Goal: Task Accomplishment & Management: Complete application form

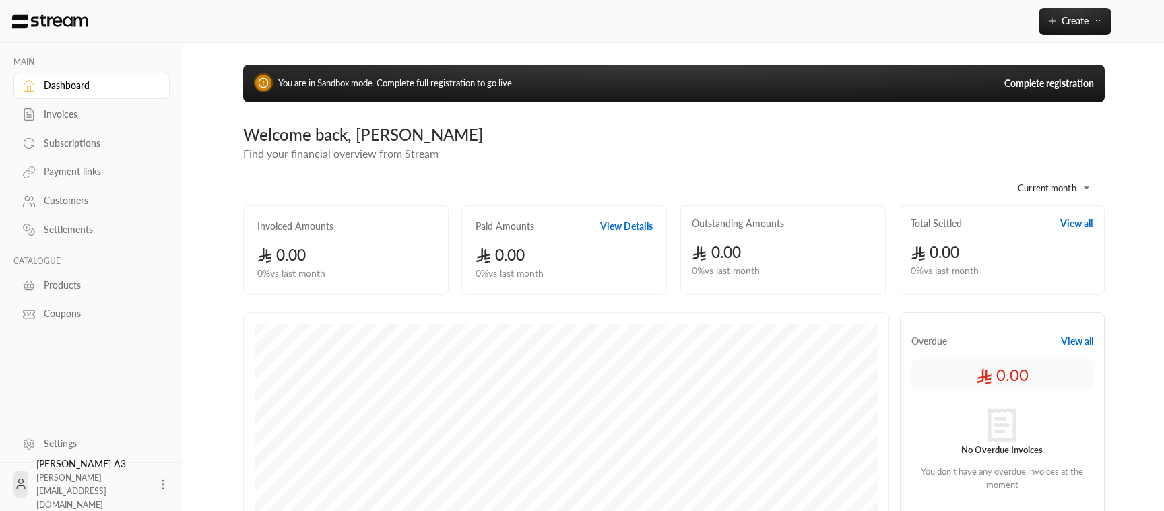
click at [1043, 86] on link "Complete registration" at bounding box center [1049, 83] width 90 height 13
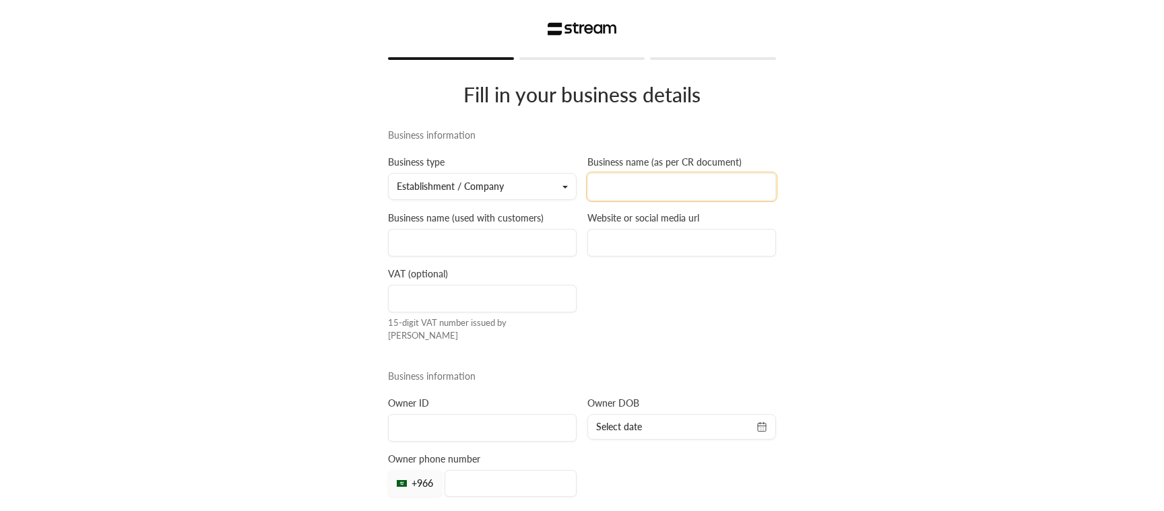
click at [616, 185] on input at bounding box center [681, 187] width 189 height 28
type input "t"
type input "[PERSON_NAME]"
type input "ibtisam"
type input "[PERSON_NAME][DOMAIN_NAME]"
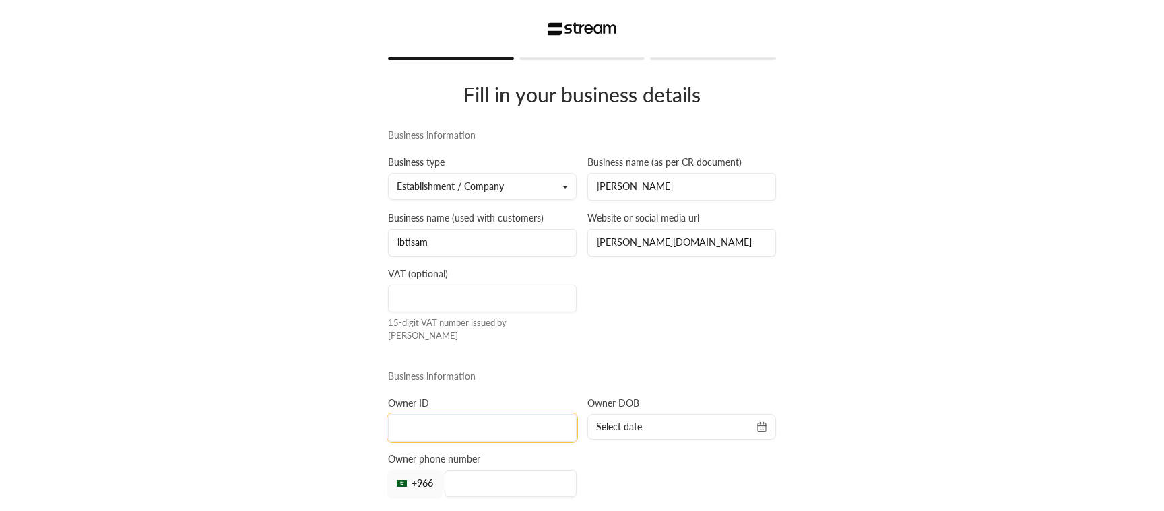
click at [472, 422] on input at bounding box center [482, 428] width 189 height 28
type input "2000000006"
click at [713, 420] on span "Select date" at bounding box center [681, 426] width 171 height 13
select select "*"
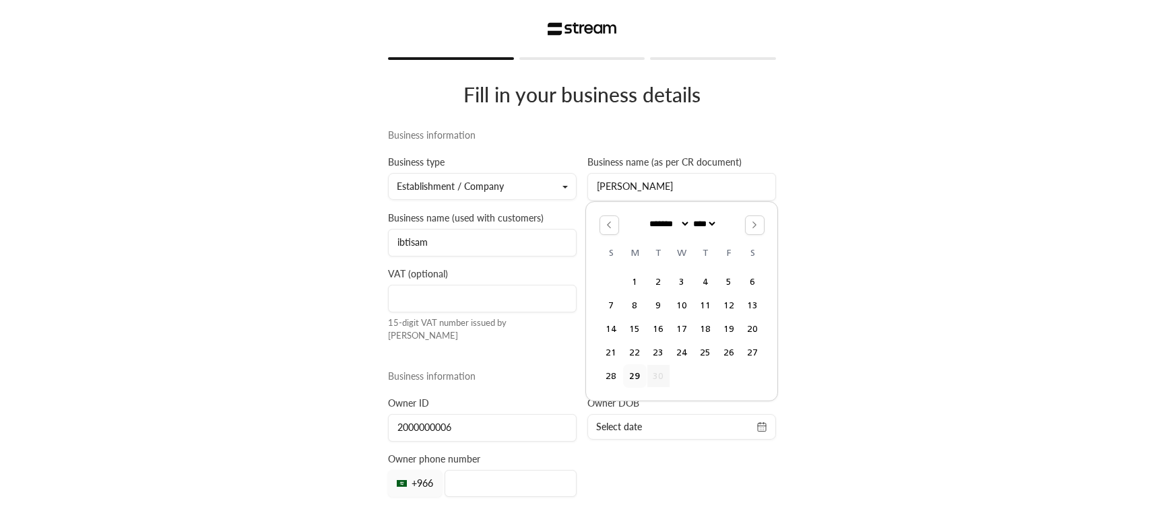
click at [690, 219] on select "**** **** **** **** **** **** **** **** **** **** **** **** **** **** **** ****…" at bounding box center [703, 224] width 27 height 10
select select "****"
click option "****" at bounding box center [0, 0] width 0 height 0
click at [658, 317] on button "9" at bounding box center [658, 305] width 22 height 22
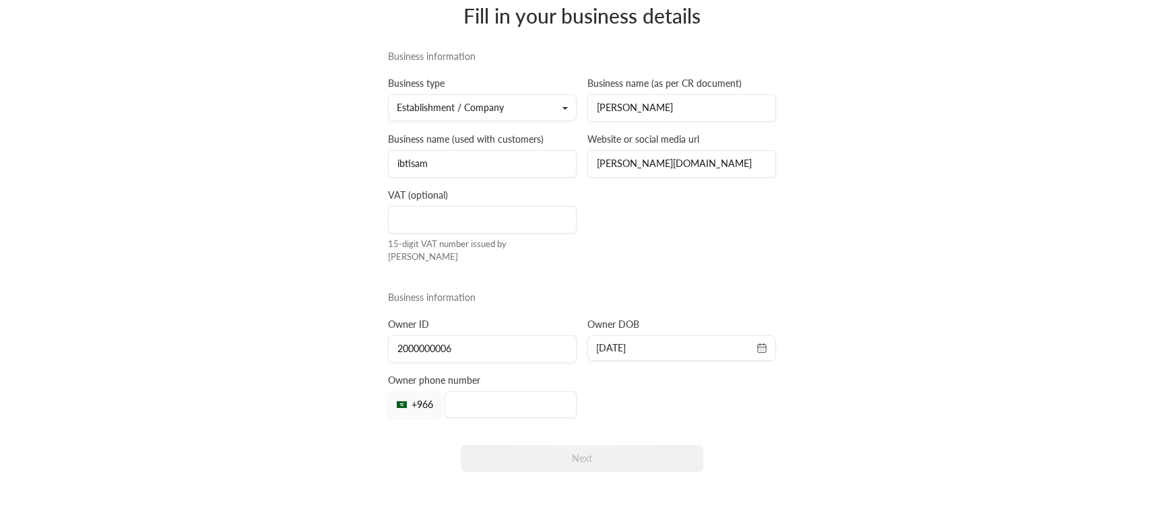
scroll to position [109, 0]
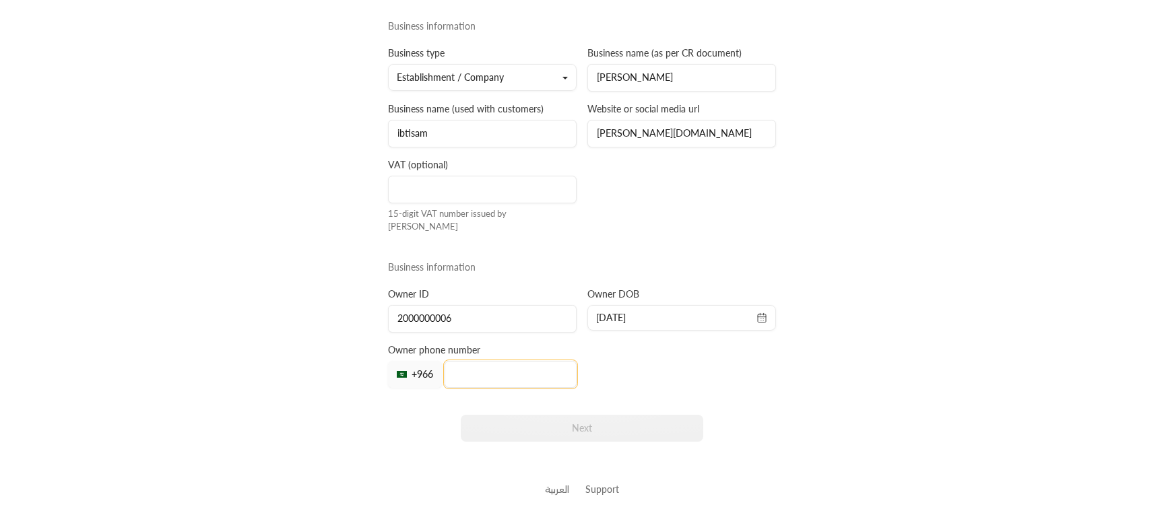
click at [492, 361] on input "tel" at bounding box center [511, 374] width 132 height 27
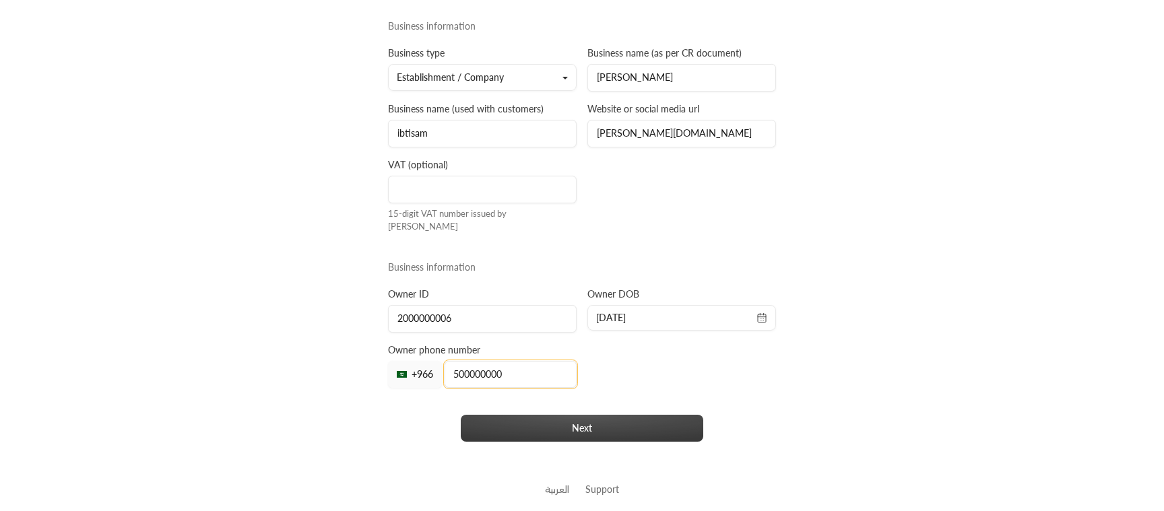
type input "500000000"
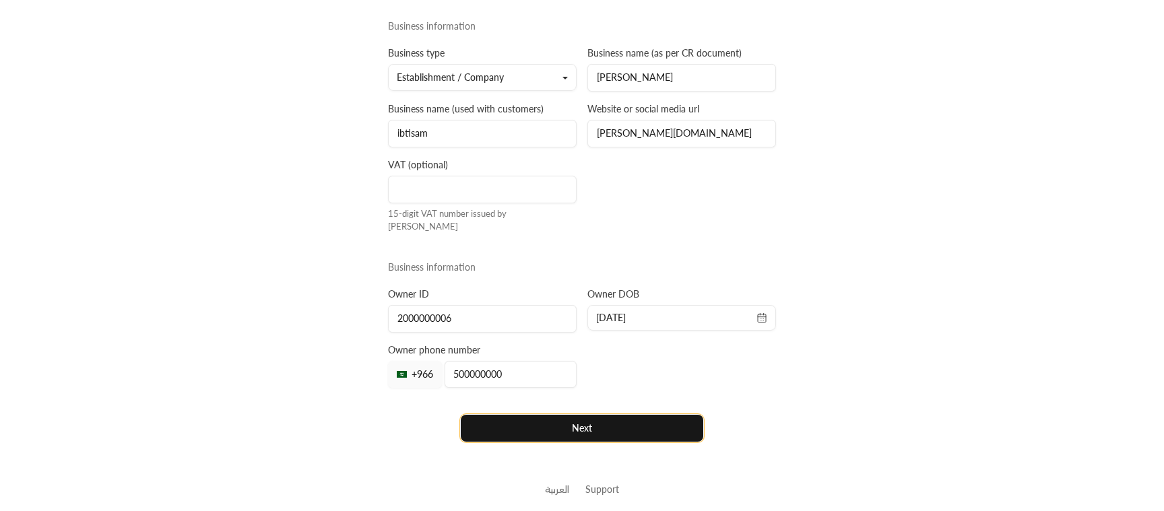
click at [569, 420] on button "Next" at bounding box center [582, 428] width 243 height 27
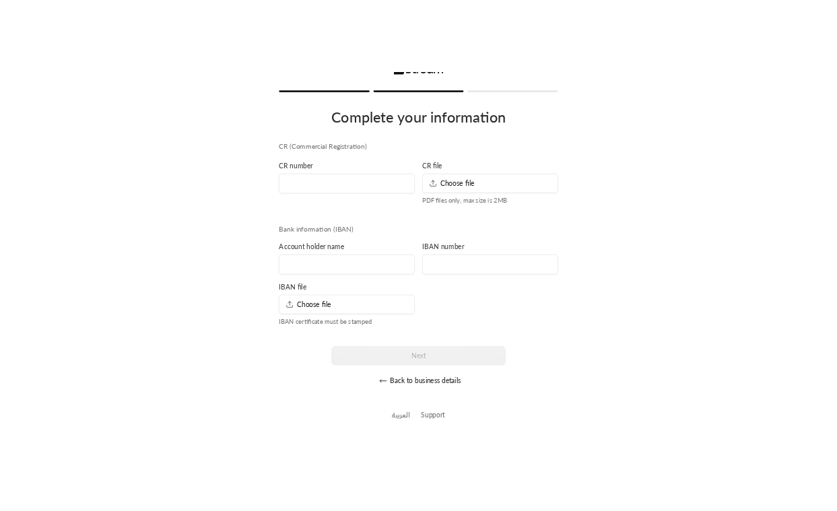
scroll to position [32, 0]
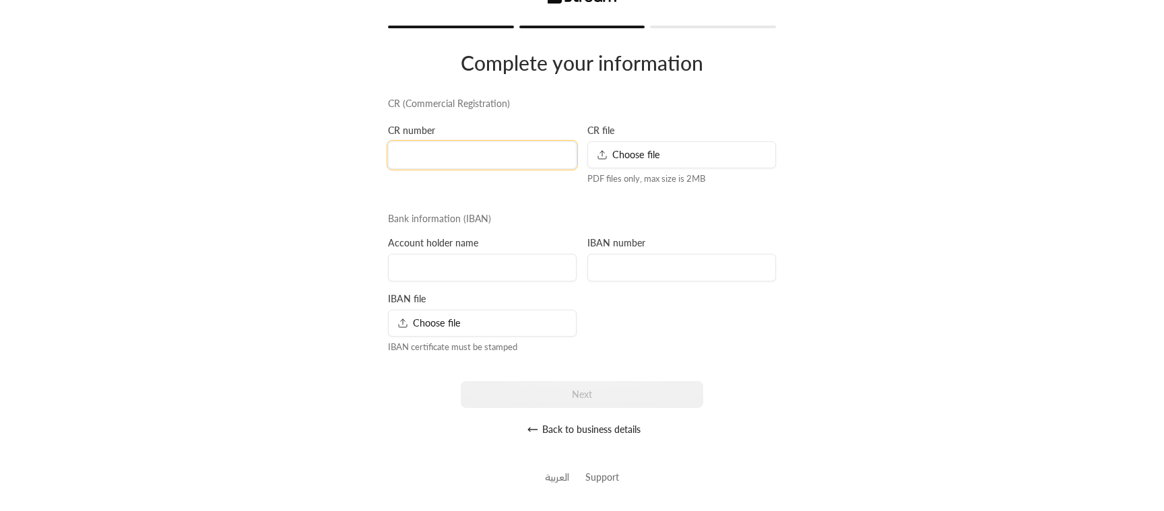
click at [460, 154] on input at bounding box center [482, 155] width 189 height 28
type input "2000000000"
click at [686, 158] on div "Choose file" at bounding box center [681, 154] width 189 height 27
click at [454, 265] on input at bounding box center [482, 268] width 189 height 28
type input "Ibtisam ul Haq"
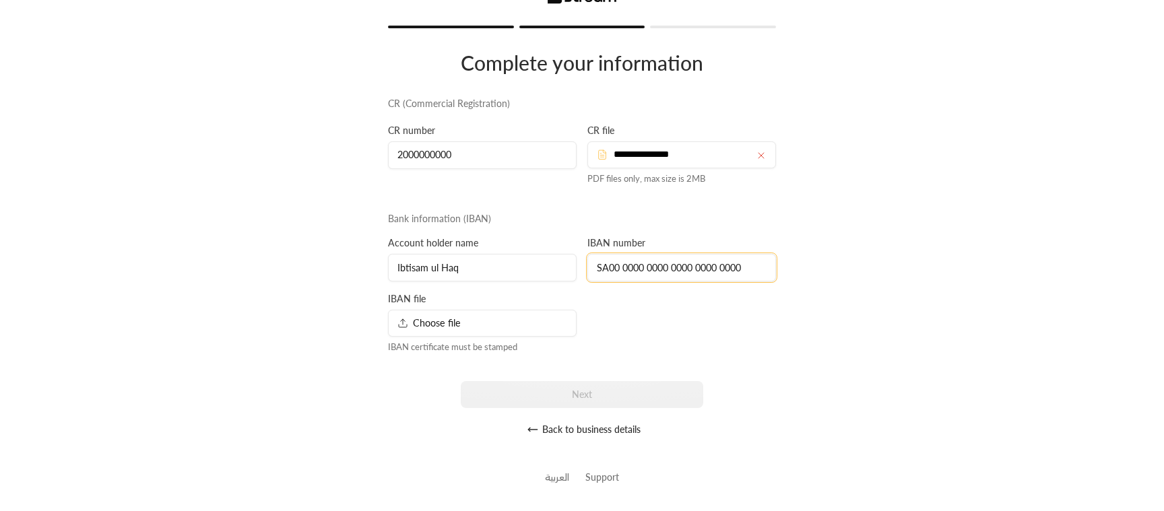
type input "SA00 0000 0000 0000 0000 0000"
click at [461, 321] on div "Choose file" at bounding box center [482, 323] width 189 height 27
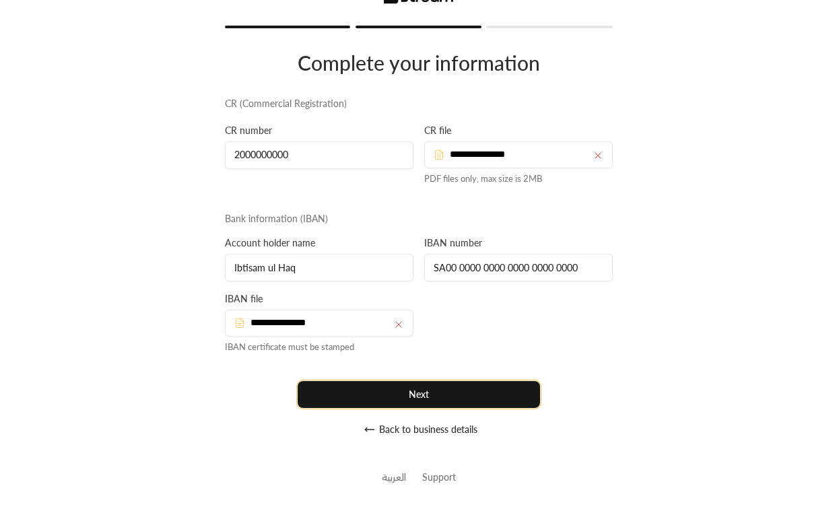
click at [449, 395] on button "Next" at bounding box center [419, 394] width 243 height 27
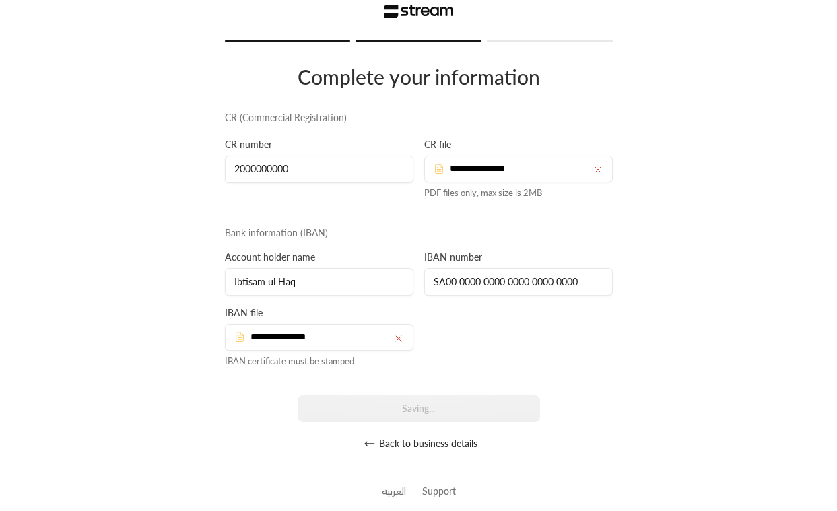
scroll to position [0, 0]
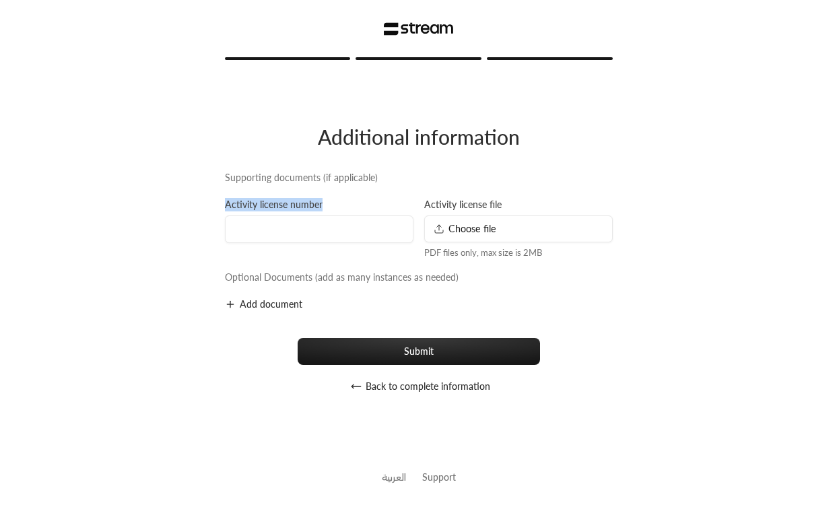
drag, startPoint x: 227, startPoint y: 203, endPoint x: 333, endPoint y: 197, distance: 106.6
click at [334, 198] on div "Supporting documents (if applicable) Activity license number Activity license f…" at bounding box center [419, 234] width 399 height 127
drag, startPoint x: 320, startPoint y: 179, endPoint x: 387, endPoint y: 177, distance: 67.4
click at [385, 177] on div "Supporting documents (if applicable)" at bounding box center [419, 177] width 399 height 13
click at [271, 228] on input at bounding box center [319, 230] width 189 height 28
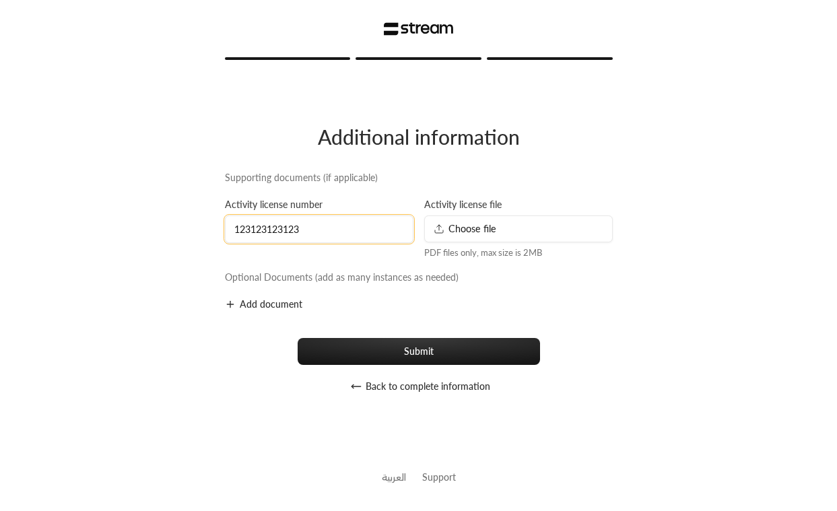
type input "123123123123"
click at [476, 224] on span "Choose file" at bounding box center [465, 229] width 63 height 14
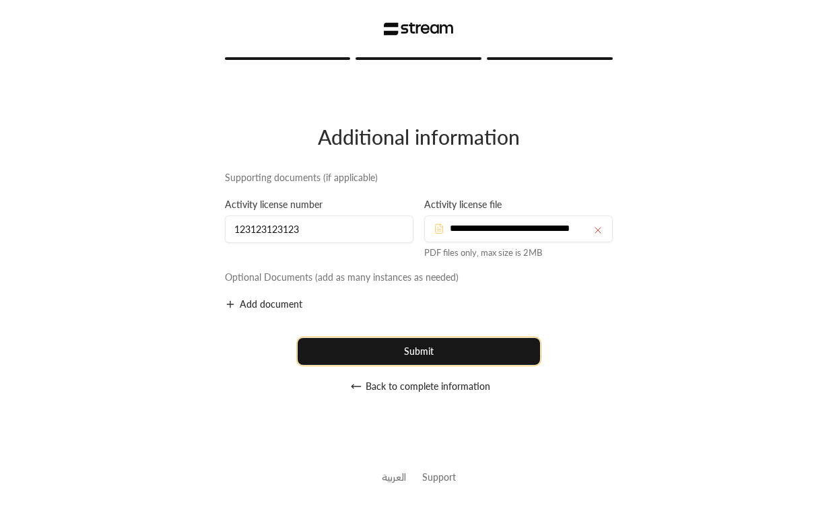
click at [403, 354] on button "Submit" at bounding box center [419, 351] width 243 height 27
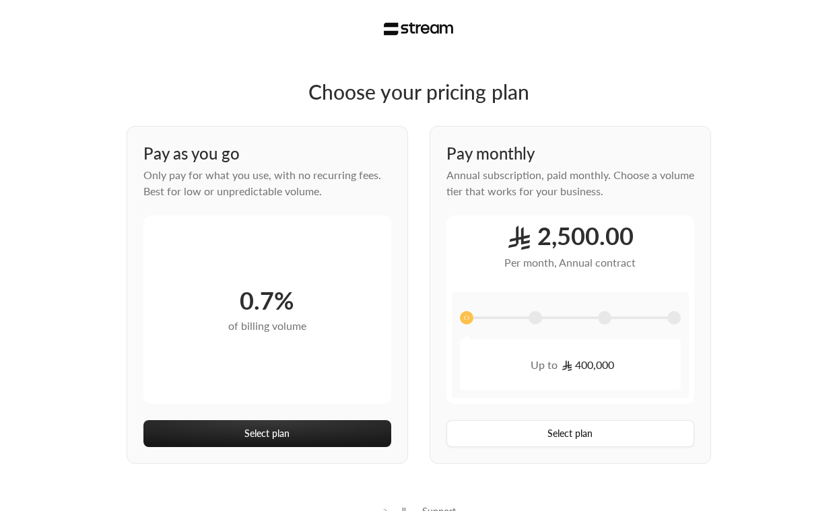
click at [603, 319] on span at bounding box center [604, 317] width 13 height 13
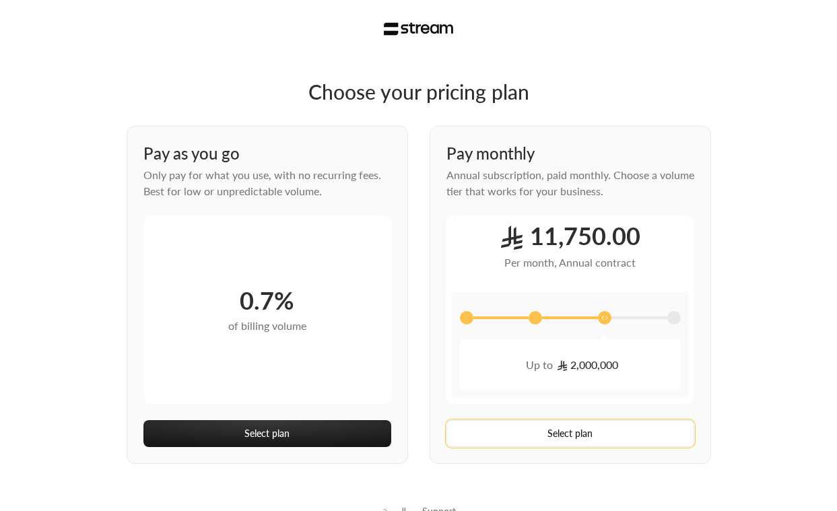
click at [542, 439] on button "Select plan" at bounding box center [571, 433] width 248 height 27
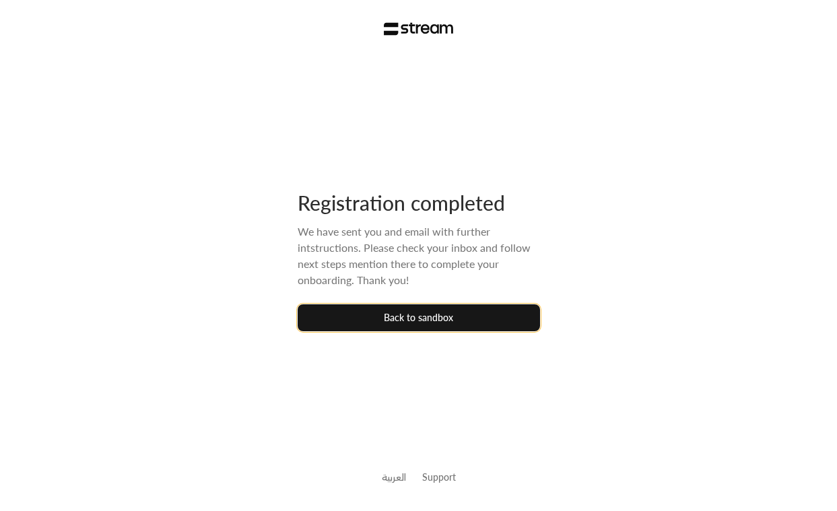
click at [402, 315] on button "Back to sandbox" at bounding box center [419, 317] width 243 height 27
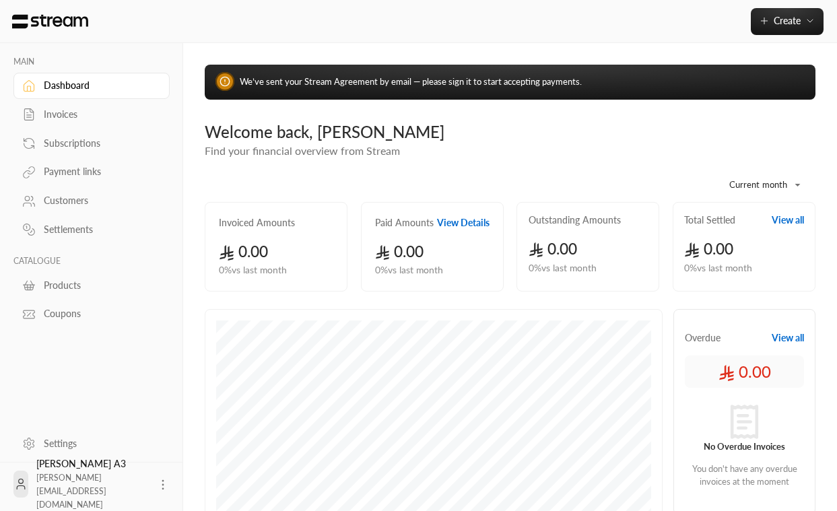
click at [65, 206] on div "Customers" at bounding box center [98, 200] width 109 height 13
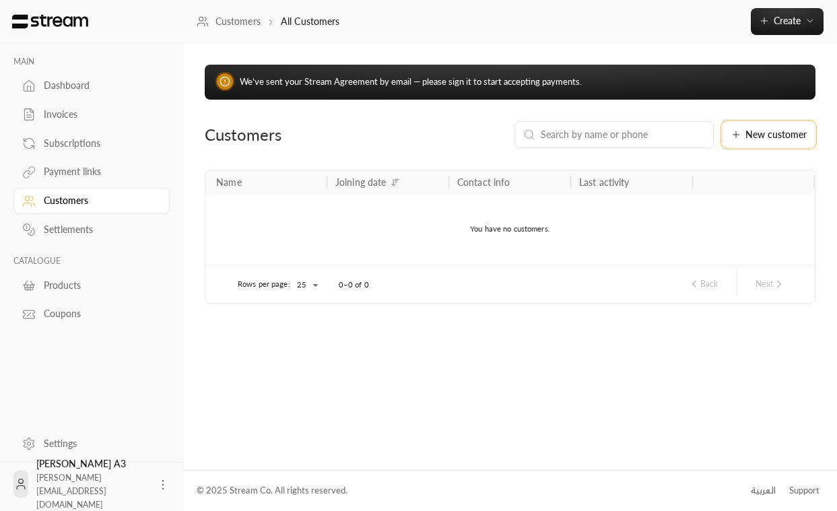
click at [770, 135] on span "New customer" at bounding box center [776, 134] width 61 height 9
click at [794, 15] on span "Create" at bounding box center [787, 20] width 27 height 11
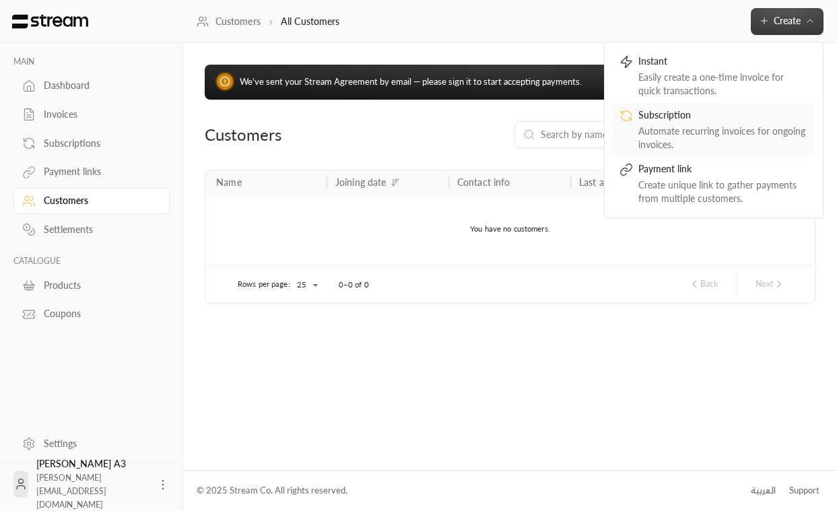
click at [704, 117] on div "Subscription" at bounding box center [724, 116] width 170 height 16
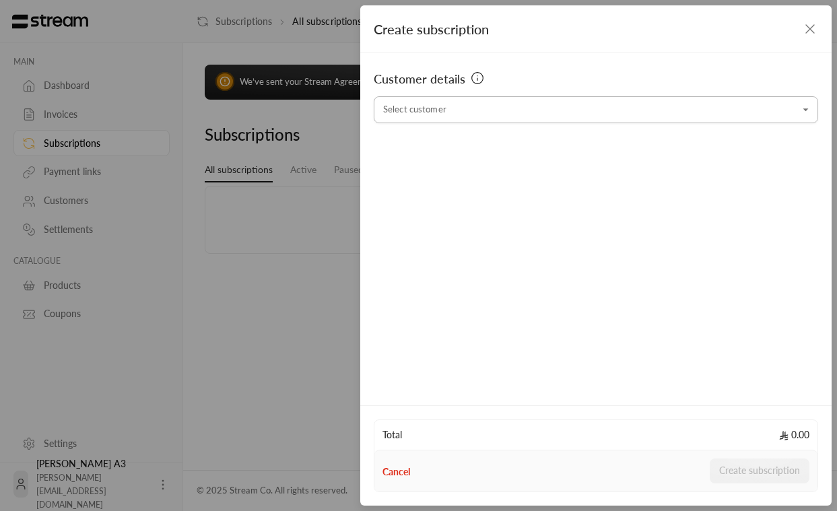
click at [551, 111] on input "Select customer" at bounding box center [596, 110] width 445 height 24
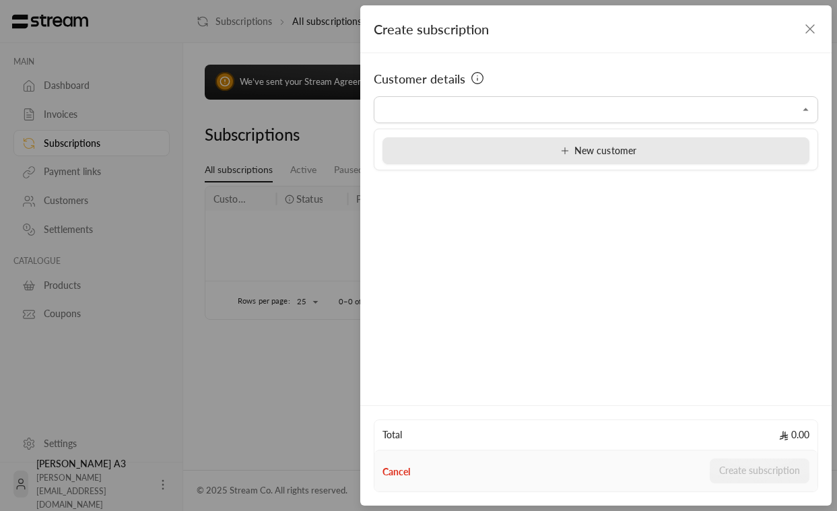
click at [558, 150] on span "New customer" at bounding box center [596, 150] width 81 height 11
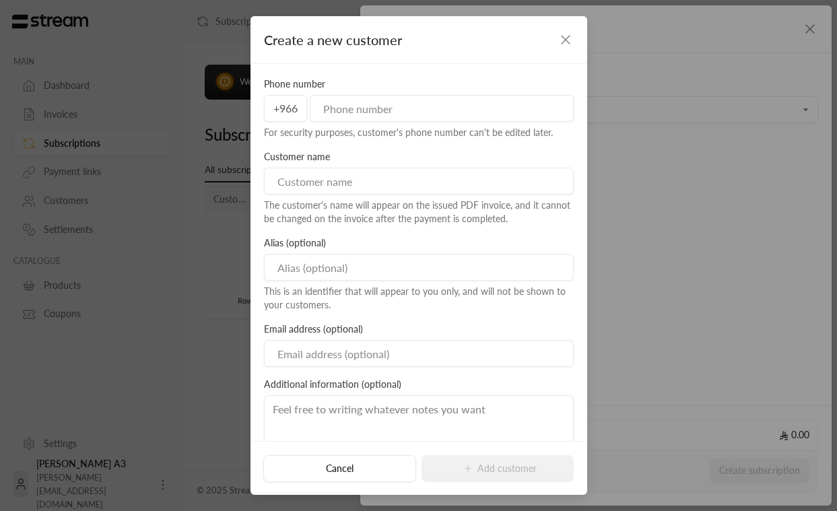
click at [358, 106] on input "tel" at bounding box center [442, 108] width 264 height 27
type input "500000001"
click at [335, 175] on input at bounding box center [419, 181] width 310 height 27
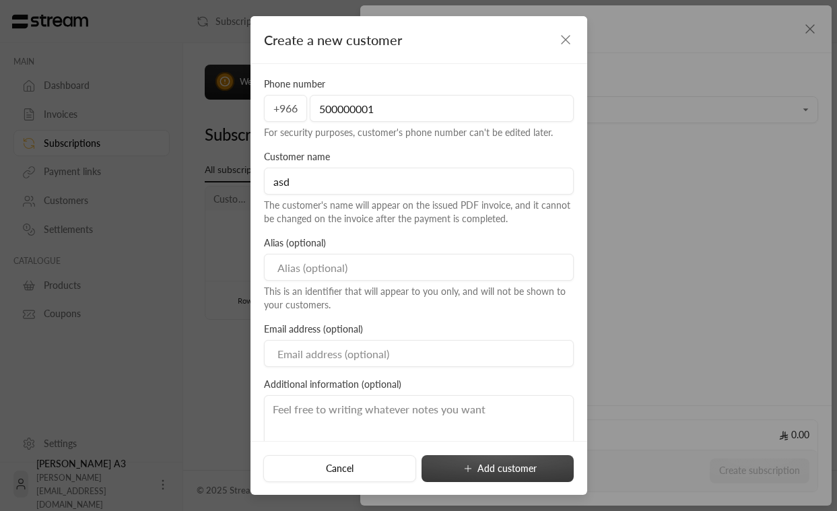
type input "asd"
click at [476, 465] on button "Add customer" at bounding box center [498, 468] width 152 height 27
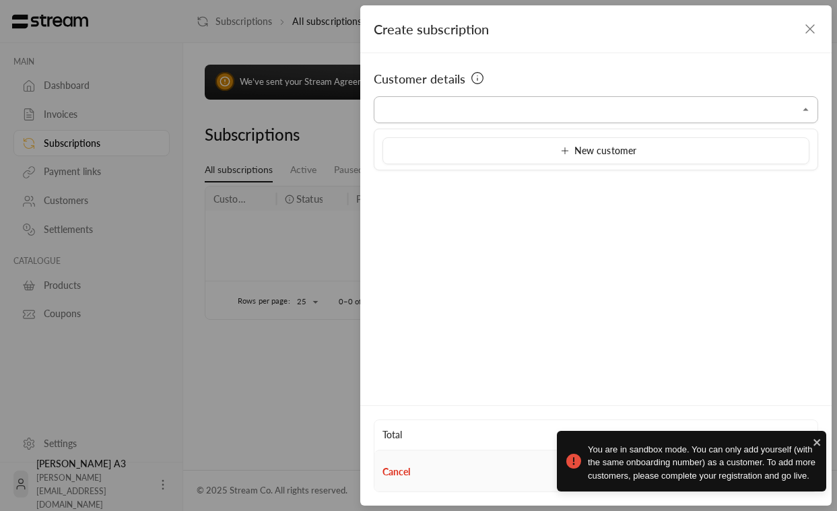
click at [639, 113] on input "Select customer" at bounding box center [596, 110] width 445 height 24
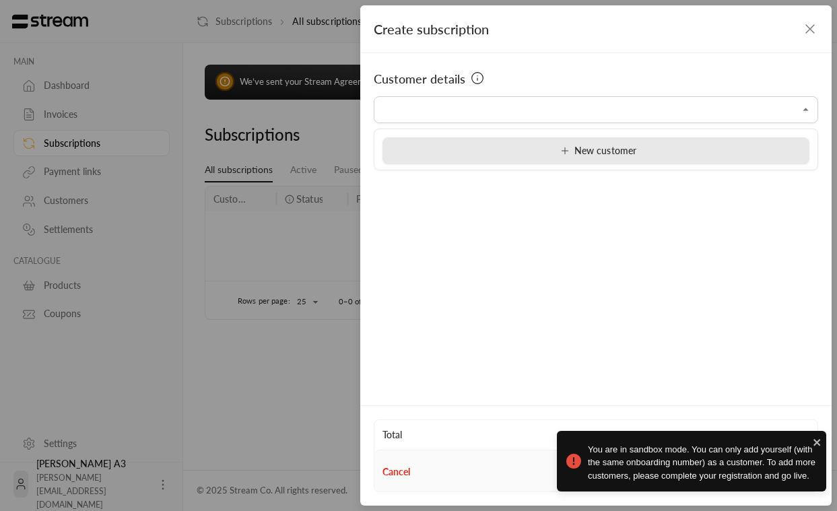
click at [588, 149] on span "New customer" at bounding box center [596, 150] width 81 height 11
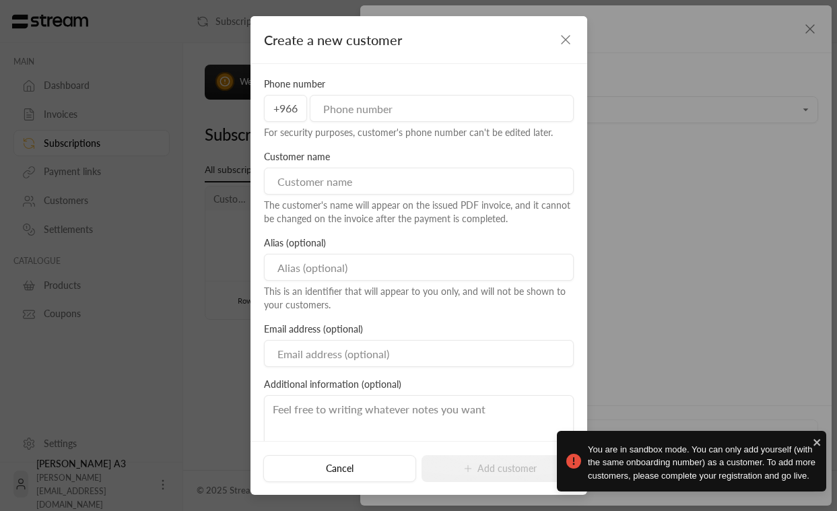
click at [370, 121] on input "tel" at bounding box center [442, 108] width 264 height 27
type input "500000000"
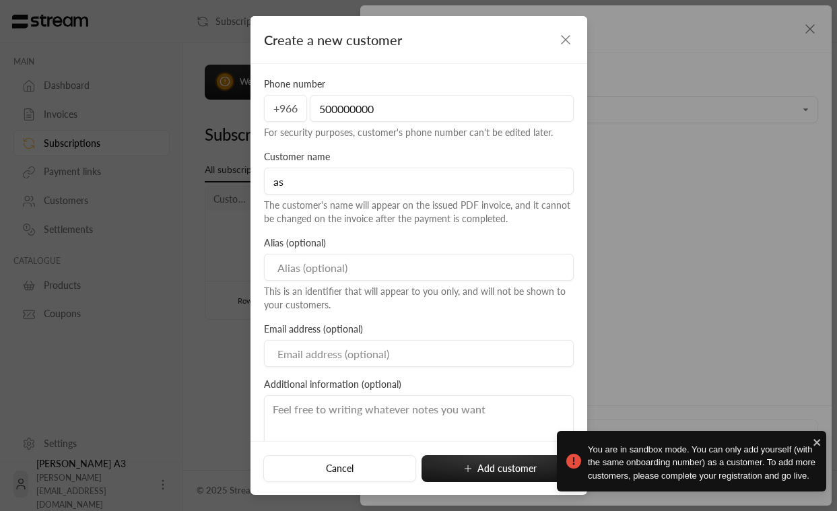
type input "a"
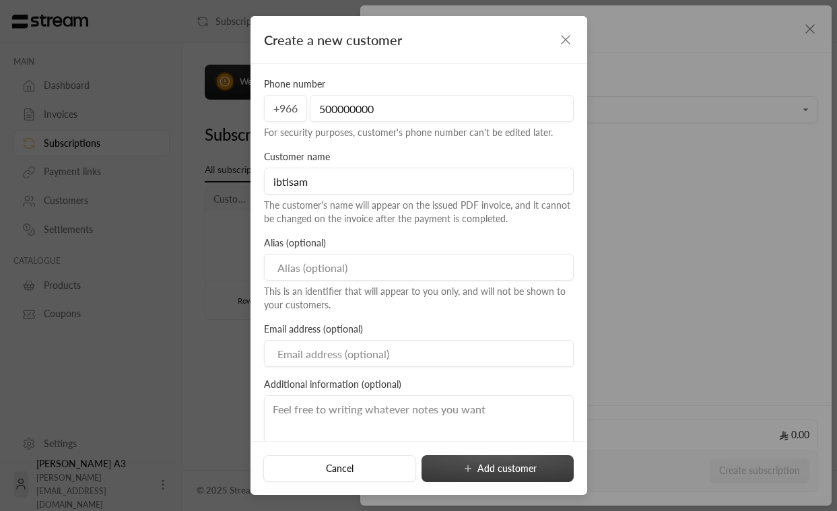
type input "ibtisam"
click at [499, 476] on button "Add customer" at bounding box center [498, 468] width 152 height 27
type input "**********"
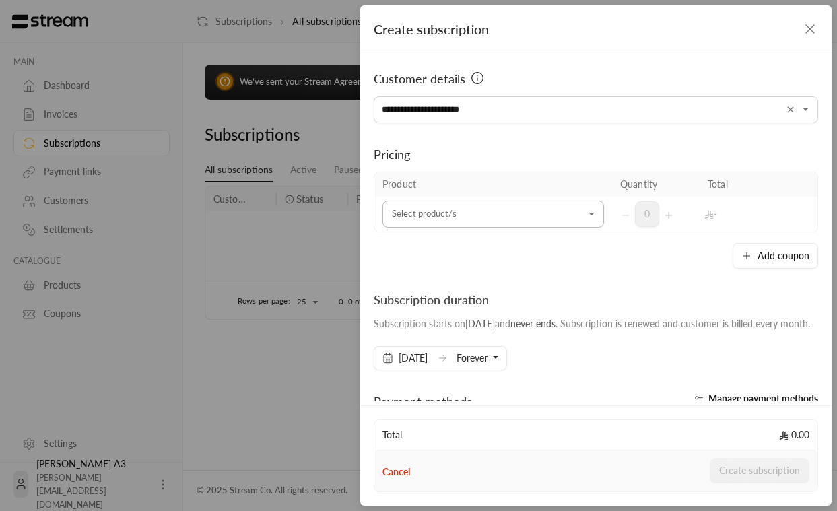
click at [534, 226] on div "Select product/s" at bounding box center [494, 214] width 222 height 27
click at [512, 252] on span "+ New product" at bounding box center [495, 254] width 65 height 11
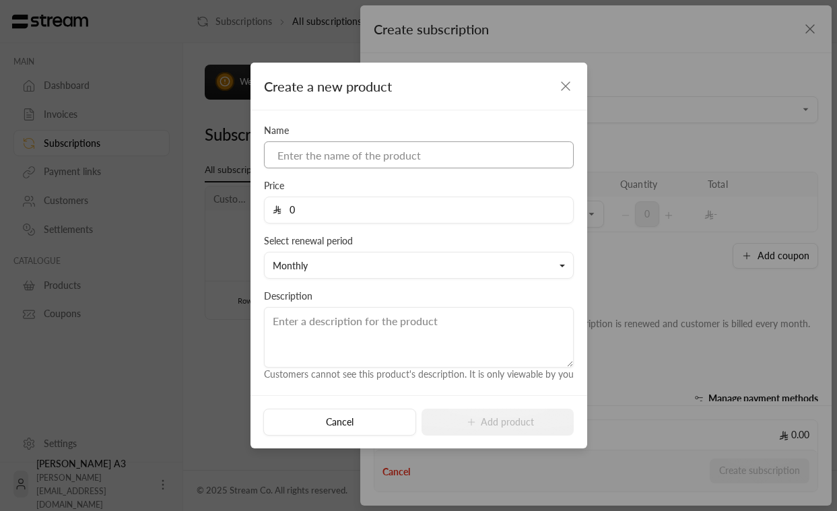
click at [364, 160] on input at bounding box center [419, 154] width 310 height 27
type input "test product"
click at [388, 218] on input "0" at bounding box center [424, 210] width 284 height 26
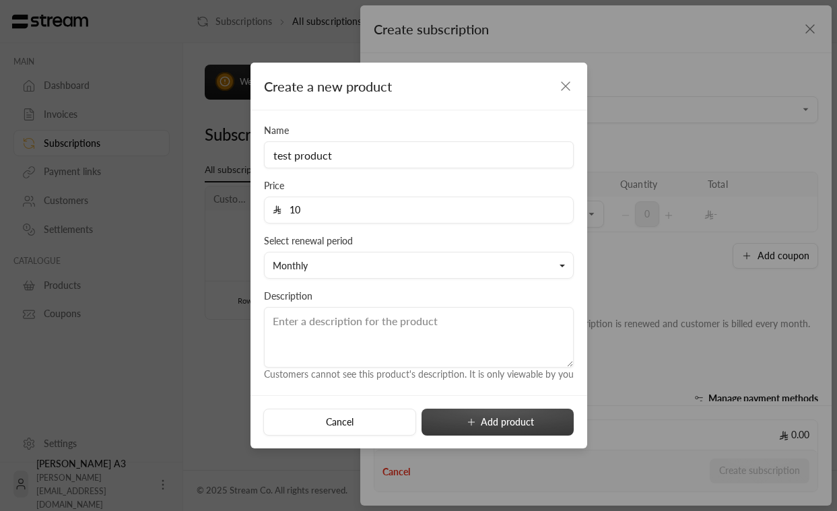
type input "10"
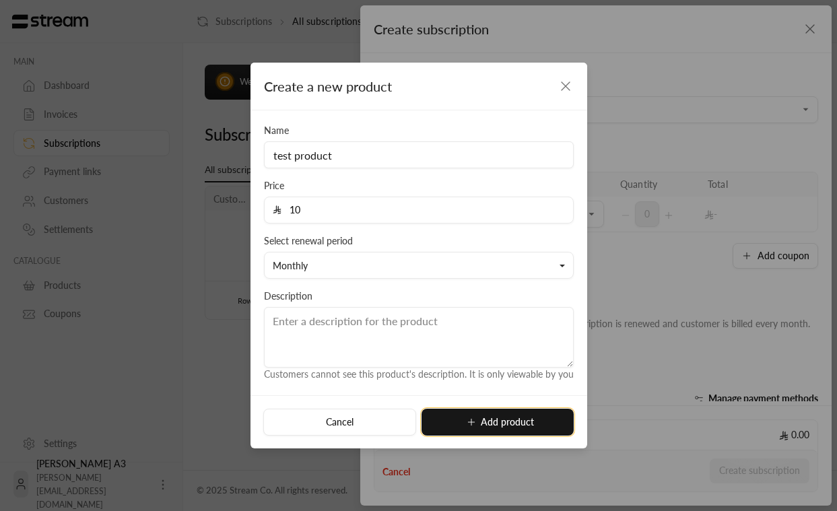
click at [527, 430] on button "Add product" at bounding box center [498, 422] width 152 height 27
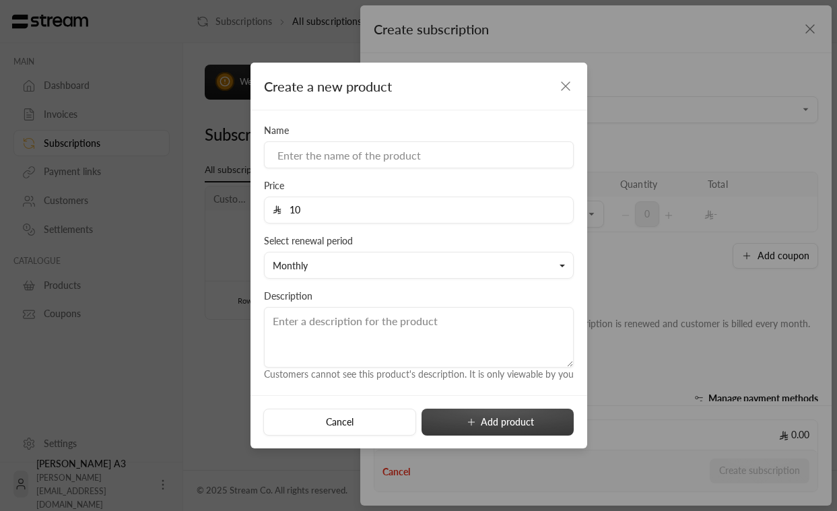
type input "0"
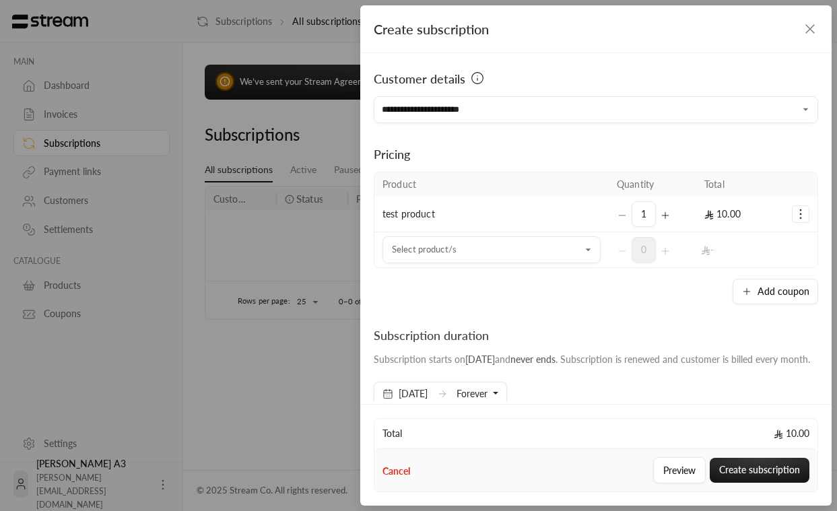
click at [809, 25] on icon "button" at bounding box center [810, 29] width 16 height 16
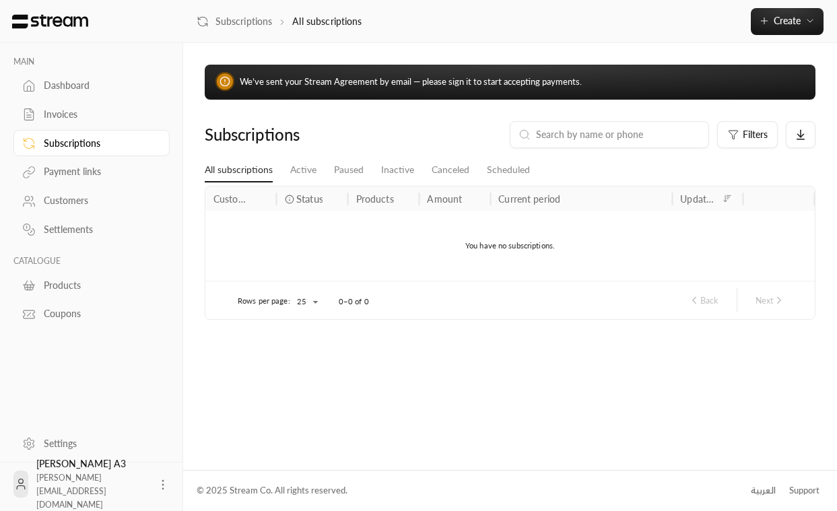
click at [80, 220] on link "Settlements" at bounding box center [91, 230] width 156 height 26
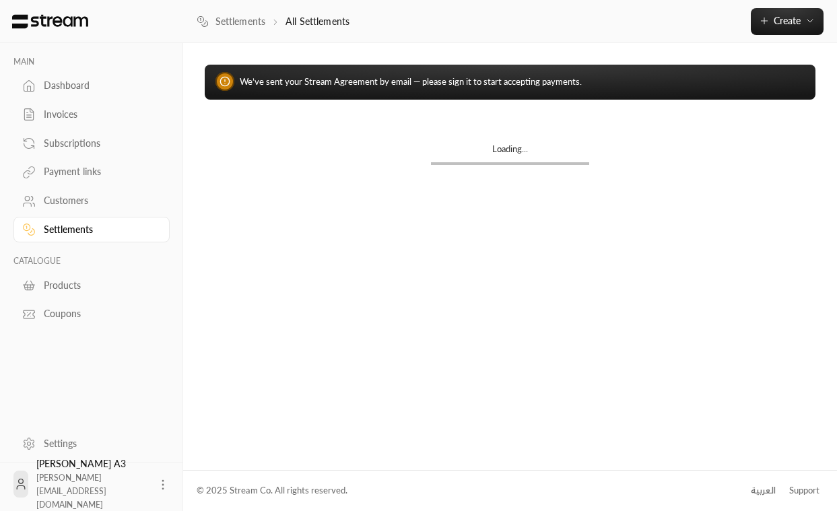
click at [79, 213] on link "Customers" at bounding box center [91, 201] width 156 height 26
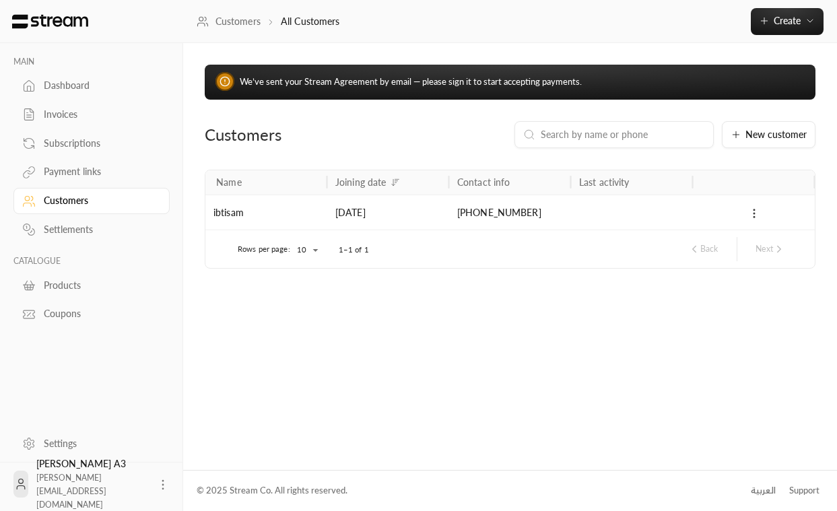
click at [747, 209] on button at bounding box center [754, 212] width 15 height 15
click at [767, 245] on li "Edit" at bounding box center [772, 249] width 40 height 24
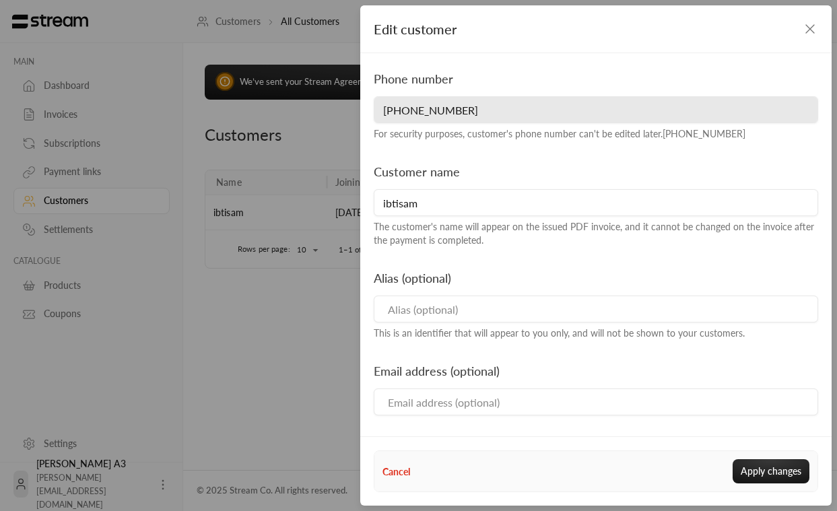
scroll to position [110, 0]
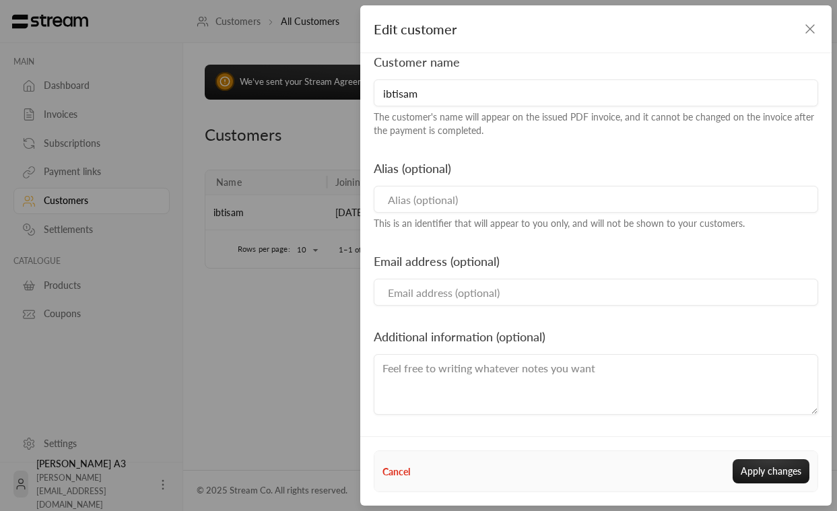
click at [433, 298] on input at bounding box center [596, 292] width 445 height 27
type input "[PERSON_NAME][EMAIL_ADDRESS][DOMAIN_NAME]"
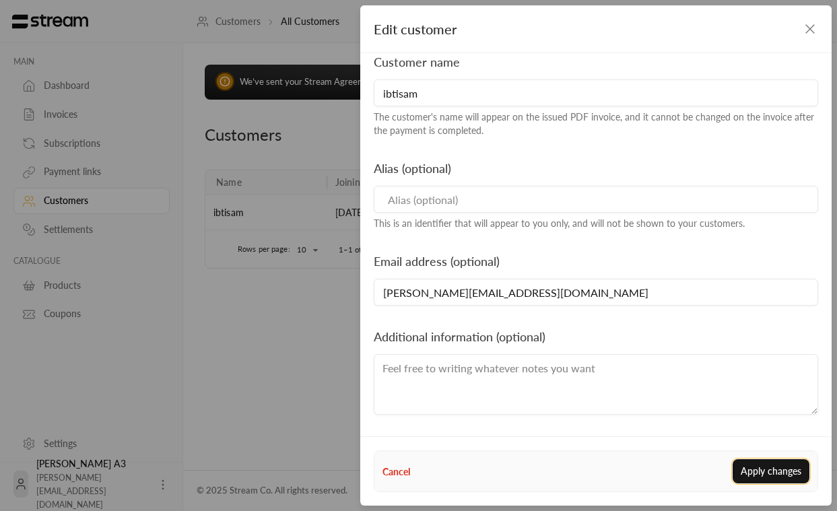
click at [794, 477] on button "Apply changes" at bounding box center [771, 471] width 77 height 24
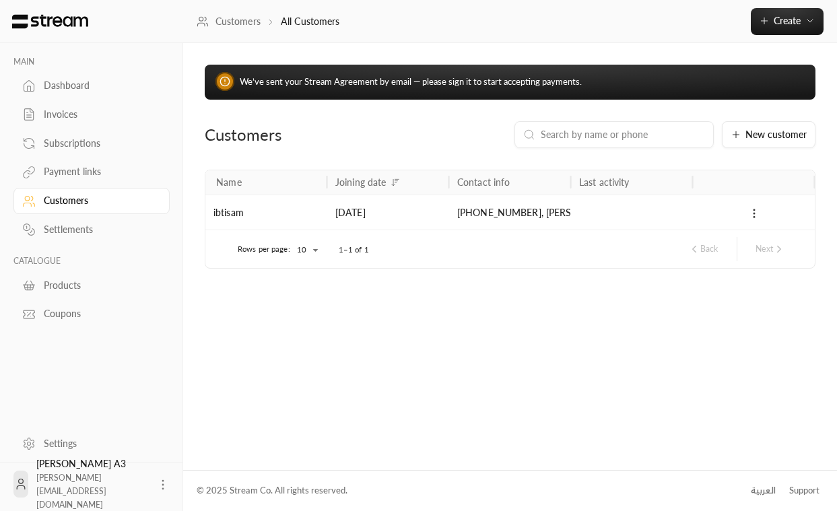
click at [759, 207] on button at bounding box center [754, 212] width 15 height 15
click at [768, 255] on li "Edit" at bounding box center [772, 249] width 40 height 24
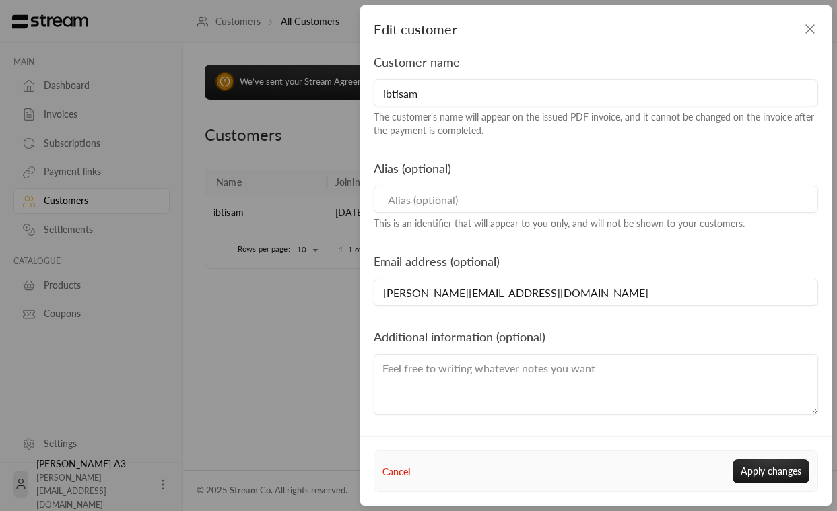
scroll to position [0, 0]
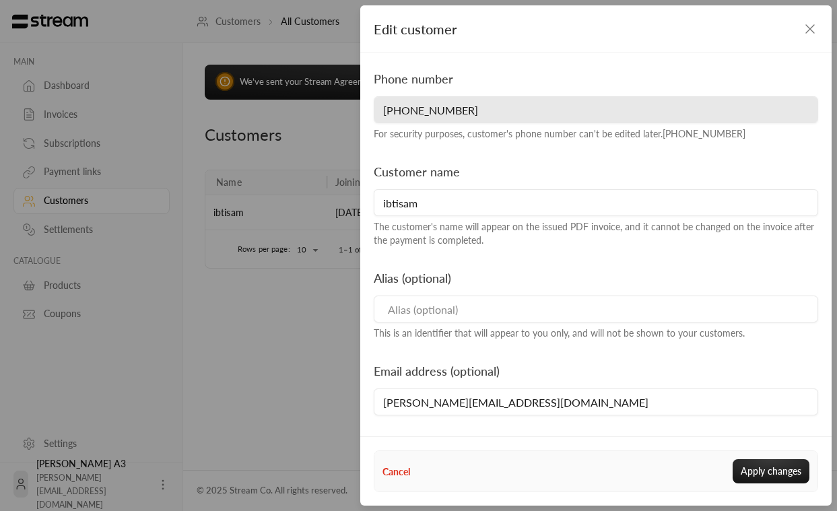
click at [814, 32] on icon "button" at bounding box center [810, 29] width 16 height 16
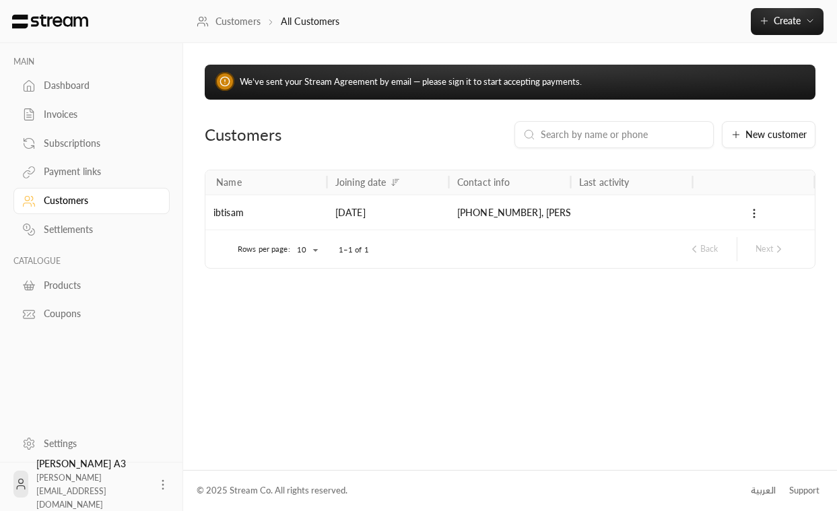
click at [82, 292] on div "Products" at bounding box center [98, 285] width 109 height 13
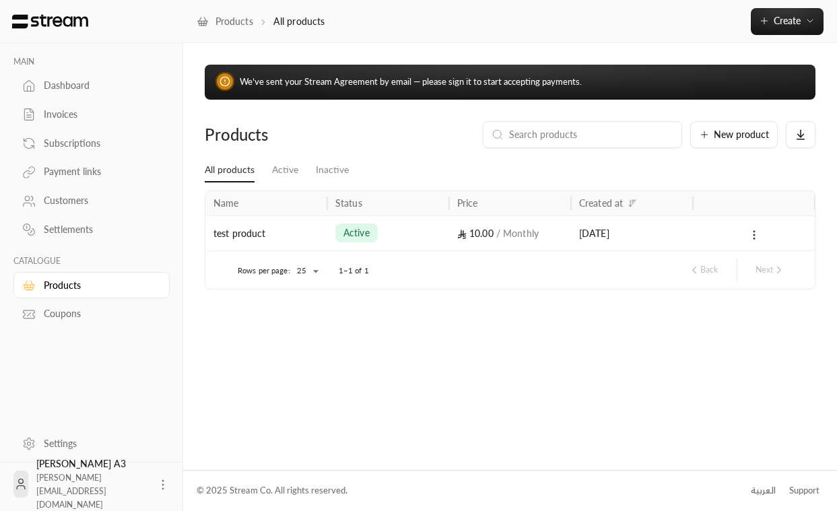
click at [756, 239] on icon at bounding box center [754, 235] width 12 height 12
click at [765, 278] on li "Edit" at bounding box center [778, 270] width 84 height 24
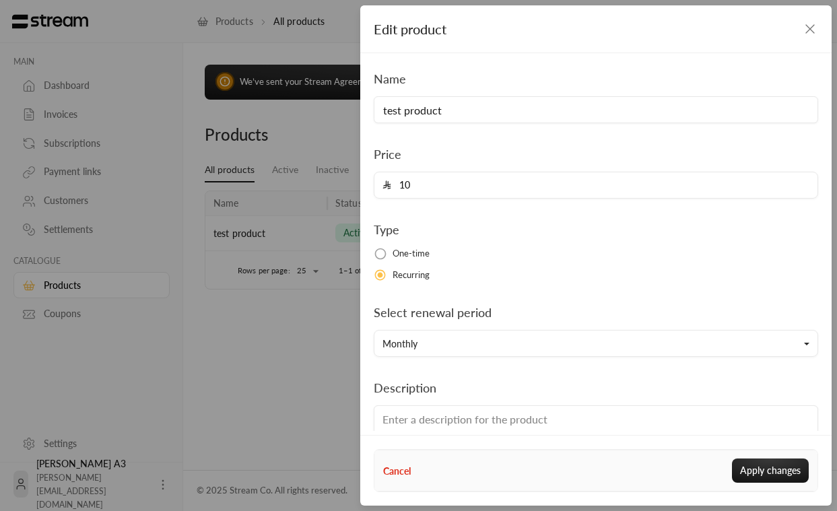
click at [812, 32] on icon "button" at bounding box center [810, 29] width 16 height 16
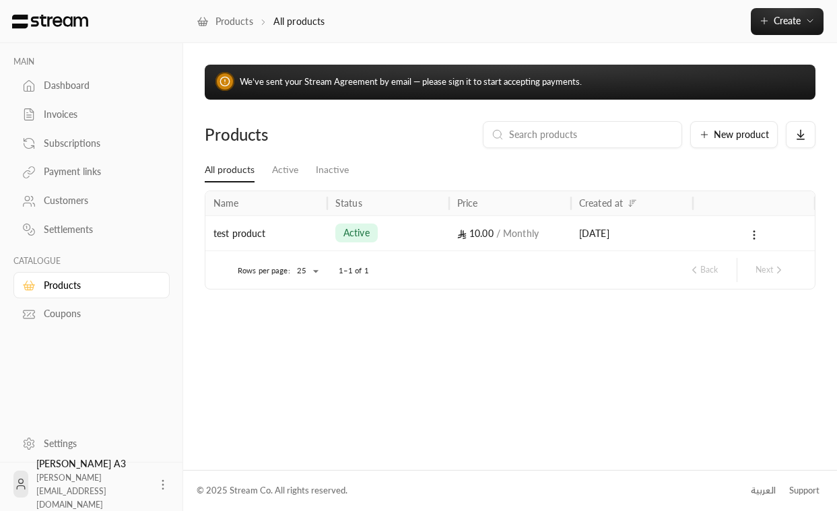
click at [74, 199] on div "Customers" at bounding box center [98, 200] width 109 height 13
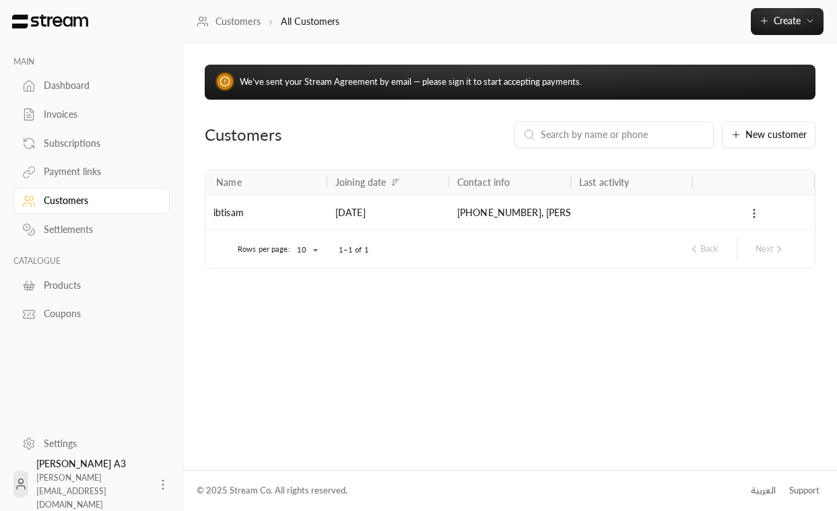
click at [755, 212] on icon at bounding box center [754, 213] width 12 height 12
click at [767, 251] on li "Edit" at bounding box center [772, 249] width 40 height 24
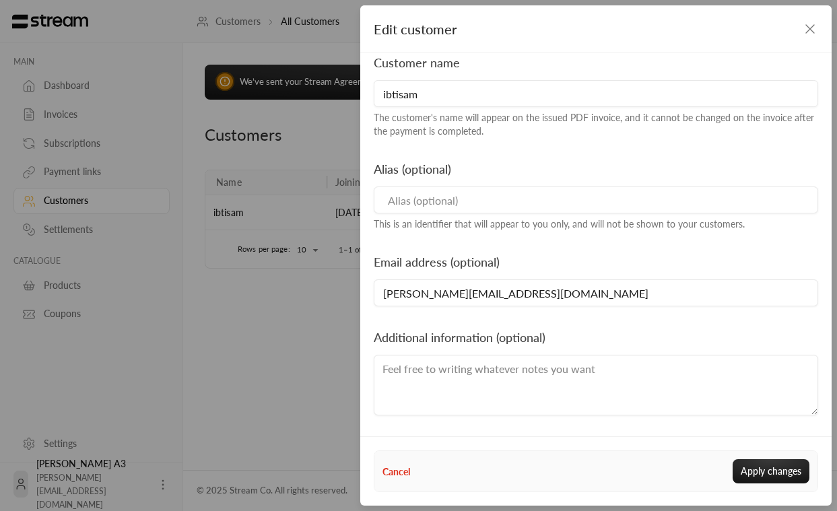
scroll to position [110, 0]
click at [812, 30] on icon "button" at bounding box center [810, 29] width 16 height 16
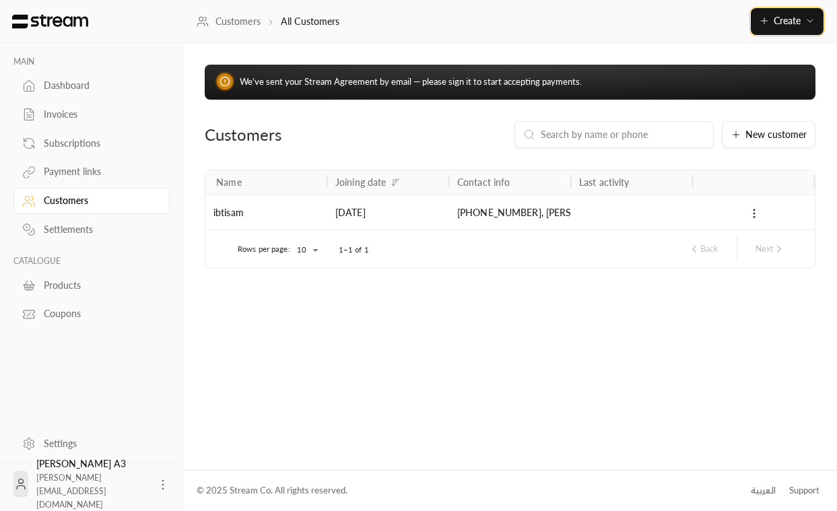
click at [789, 24] on span "Create" at bounding box center [787, 20] width 27 height 11
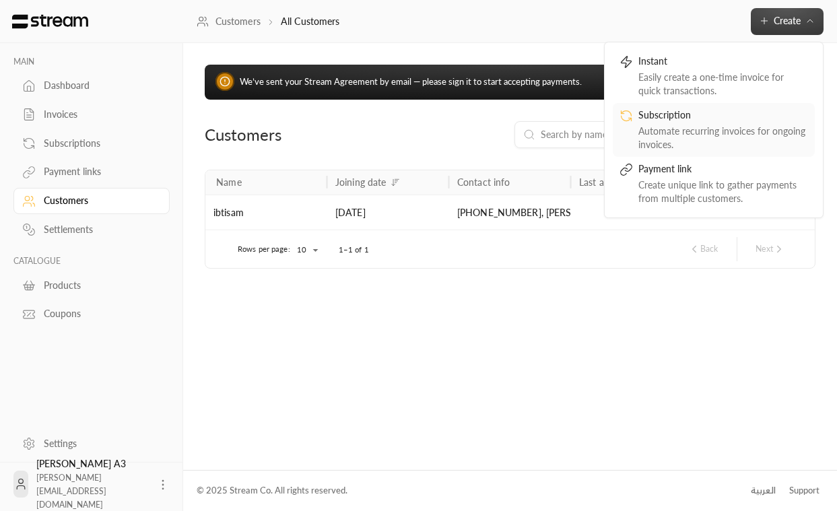
click at [705, 130] on div "Automate recurring invoices for ongoing invoices." at bounding box center [724, 138] width 170 height 27
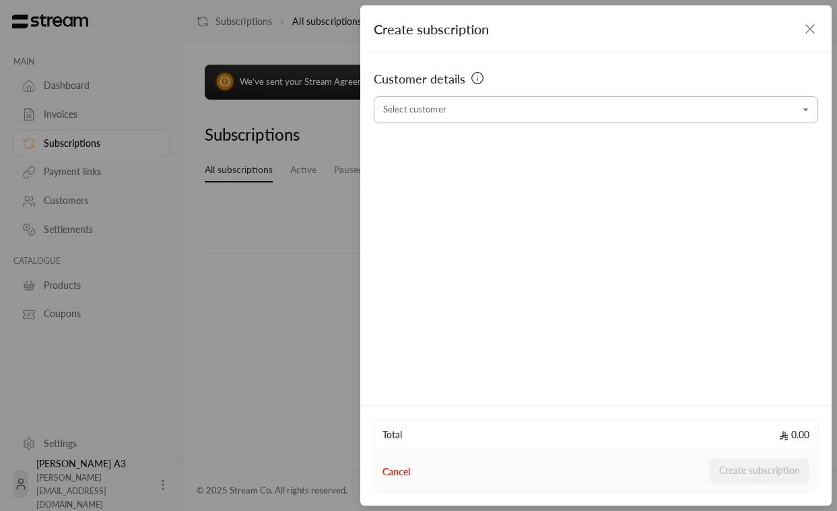
click at [548, 117] on input "Select customer" at bounding box center [596, 110] width 445 height 24
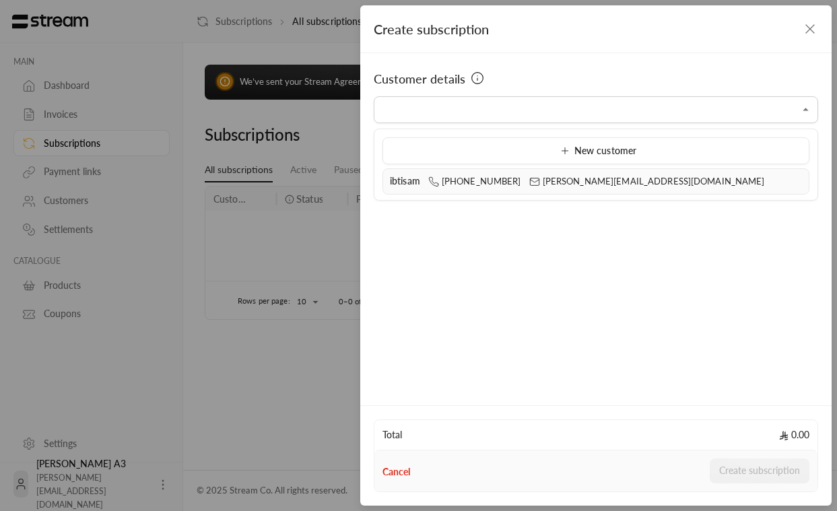
click at [529, 182] on icon at bounding box center [534, 181] width 11 height 11
type input "**********"
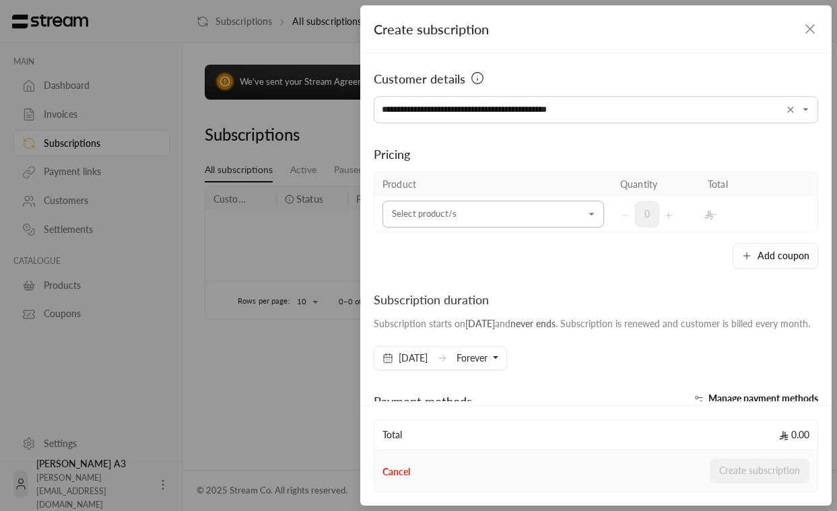
click at [474, 213] on input "Select customer" at bounding box center [494, 215] width 222 height 24
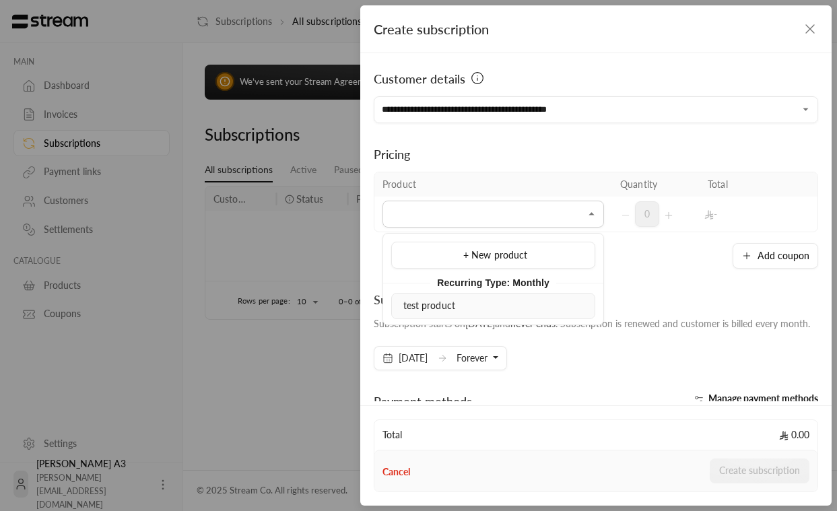
click at [463, 304] on div "test product" at bounding box center [493, 306] width 189 height 14
type input "**********"
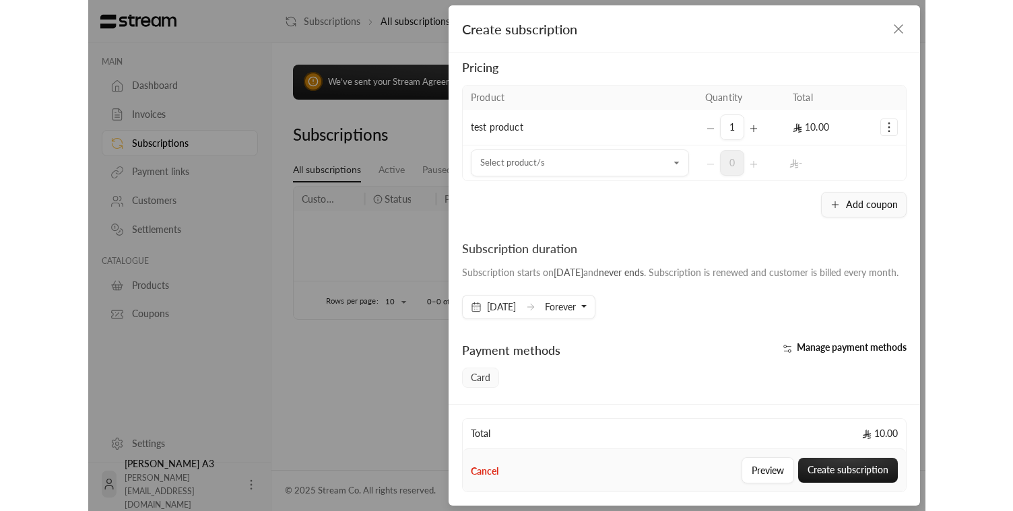
scroll to position [86, 0]
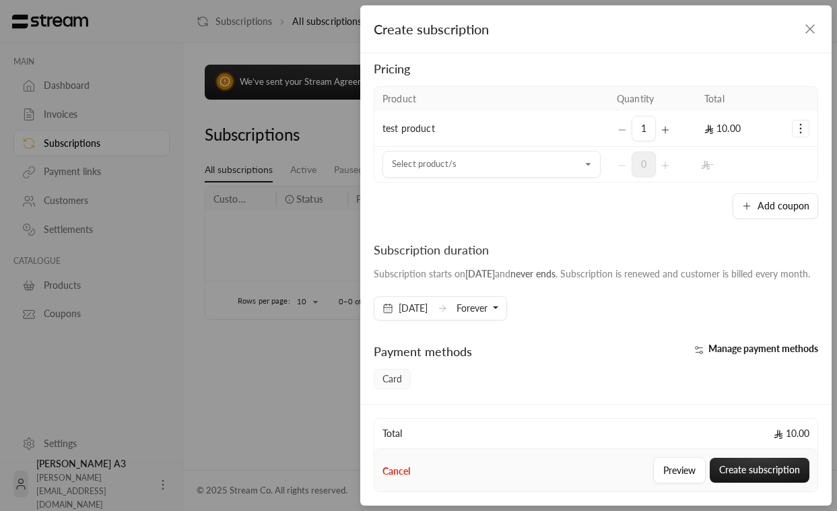
click at [668, 125] on icon "Selected Products" at bounding box center [665, 130] width 11 height 11
click at [771, 204] on button "Add coupon" at bounding box center [776, 206] width 86 height 26
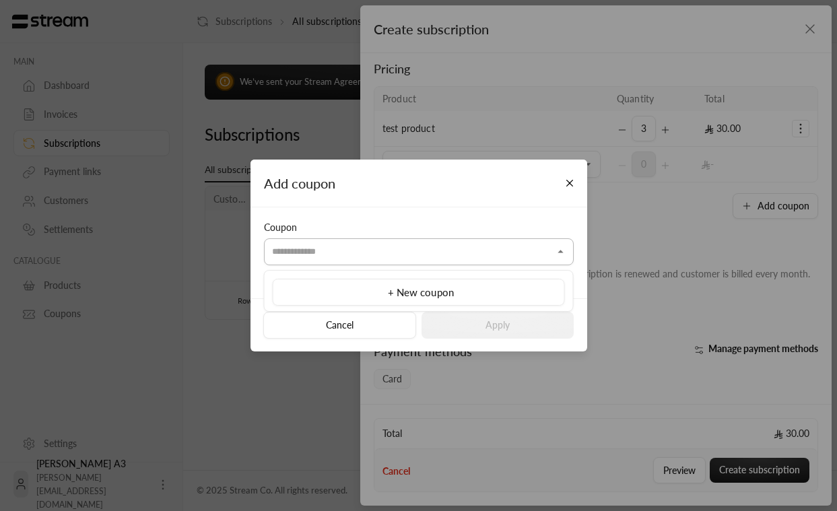
click at [439, 245] on input "Select customer" at bounding box center [419, 252] width 310 height 24
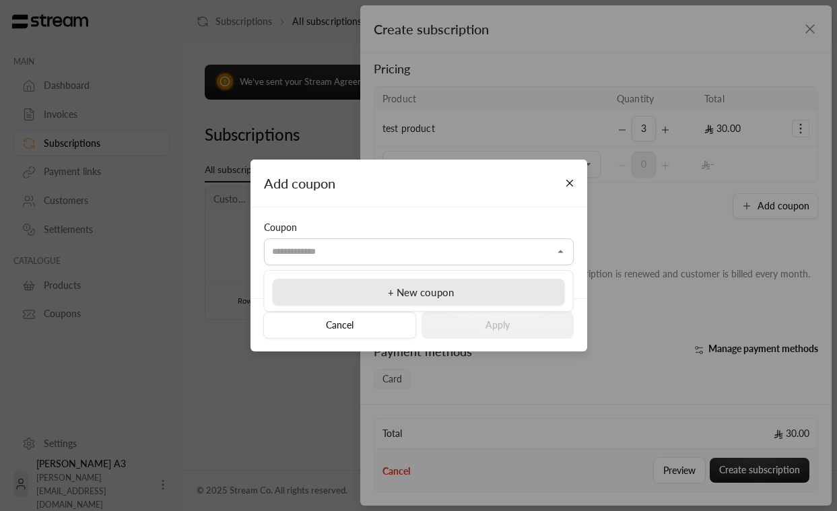
click at [413, 290] on span "+ New coupon" at bounding box center [421, 292] width 66 height 12
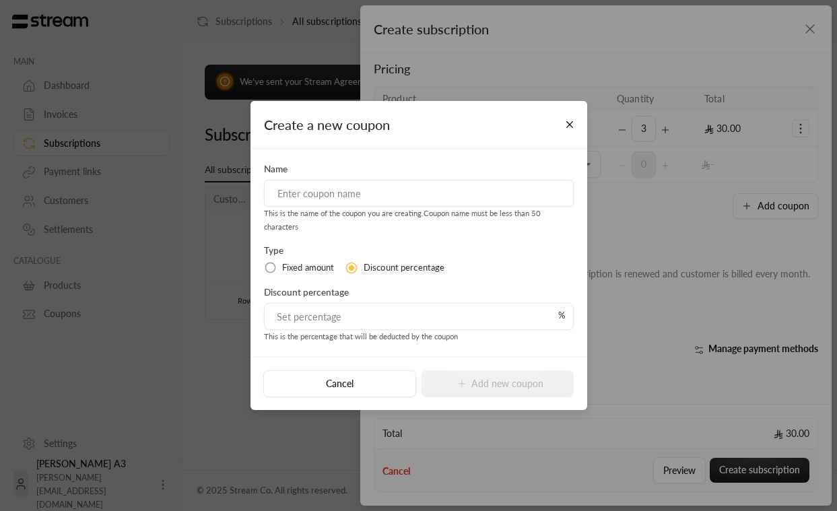
click at [363, 321] on input "tel" at bounding box center [416, 317] width 286 height 26
type input "1"
type input "20"
click at [344, 193] on input at bounding box center [419, 193] width 310 height 27
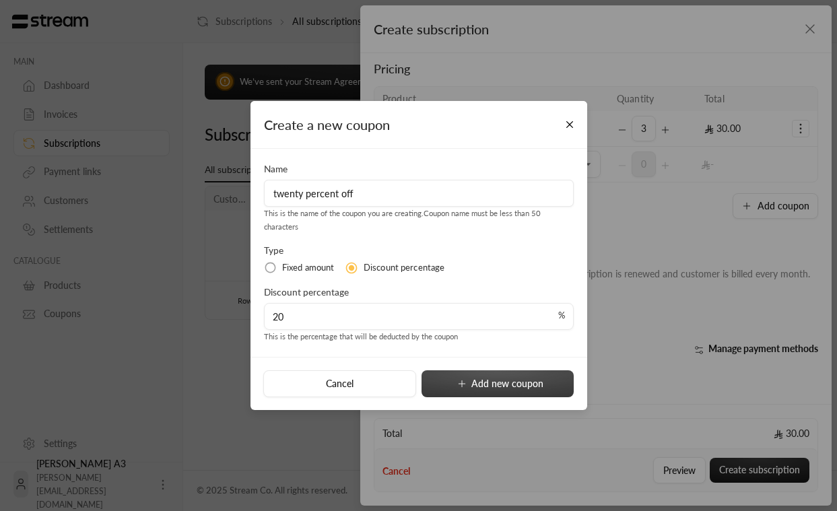
type input "twenty percent off"
click at [449, 375] on button "Add new coupon" at bounding box center [498, 383] width 152 height 27
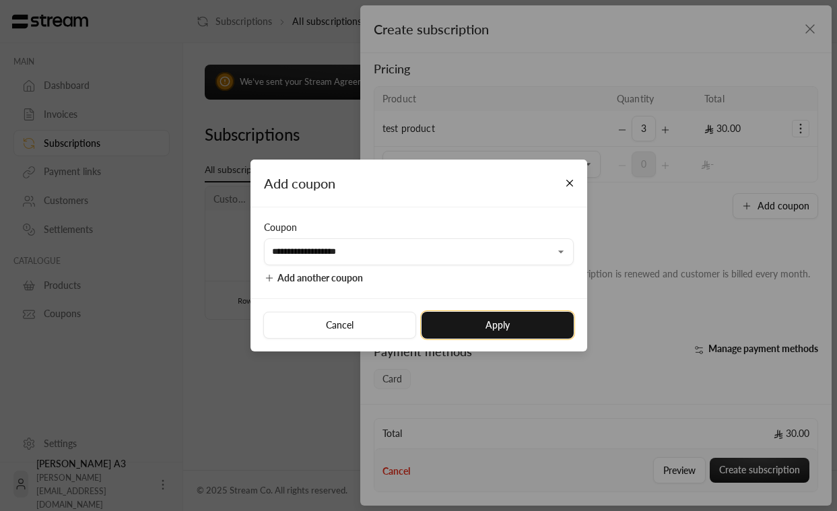
click at [525, 320] on button "Apply" at bounding box center [498, 325] width 152 height 27
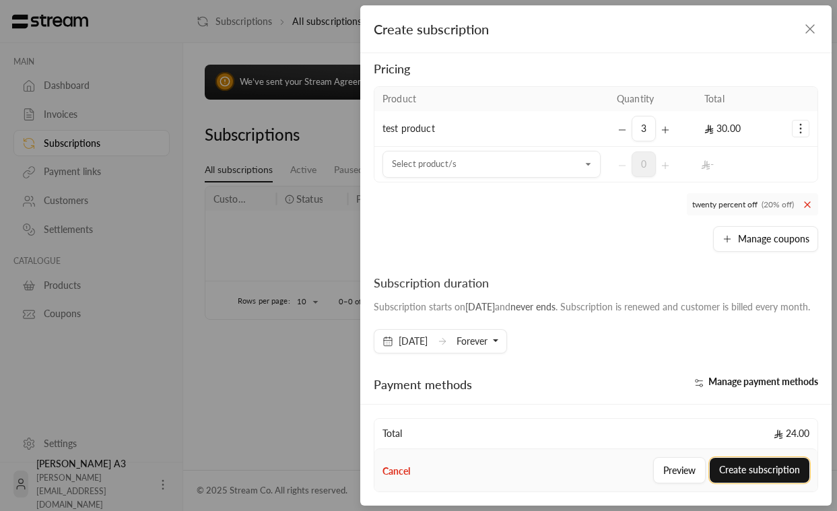
click at [771, 468] on button "Create subscription" at bounding box center [760, 470] width 100 height 25
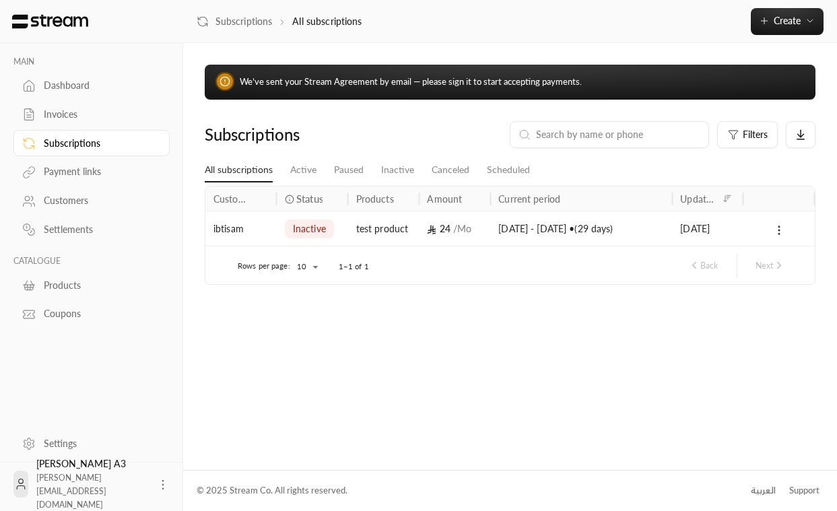
click at [464, 232] on span "/ Mo" at bounding box center [462, 228] width 18 height 11
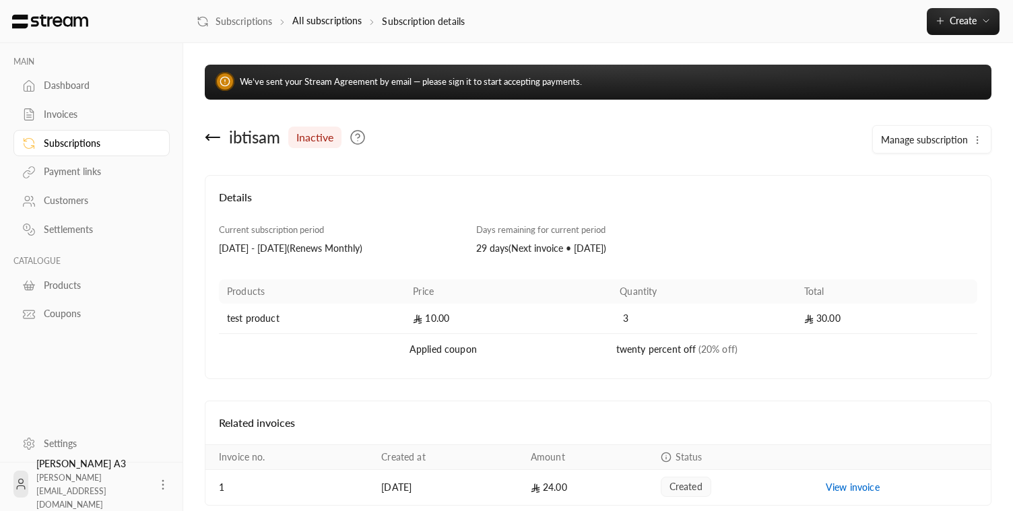
scroll to position [57, 0]
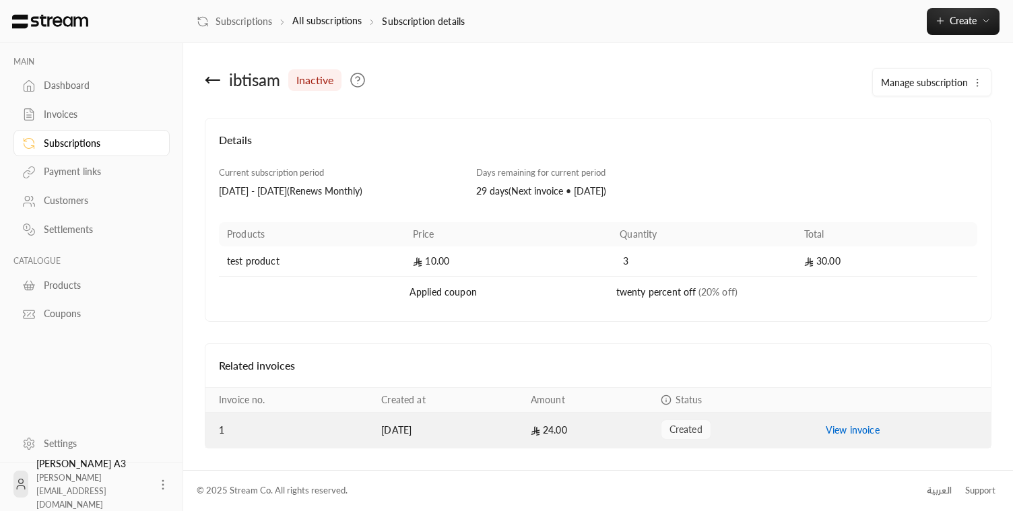
click at [837, 430] on link "View invoice" at bounding box center [853, 429] width 54 height 11
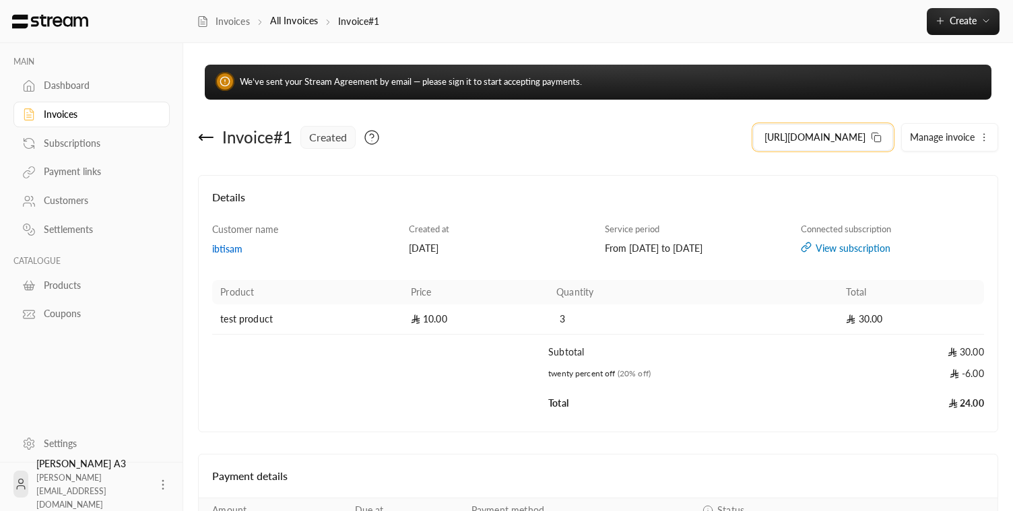
click at [820, 139] on span "https://streampay.sa/s/KthXk" at bounding box center [815, 137] width 101 height 14
click at [61, 115] on div "Invoices" at bounding box center [98, 114] width 109 height 13
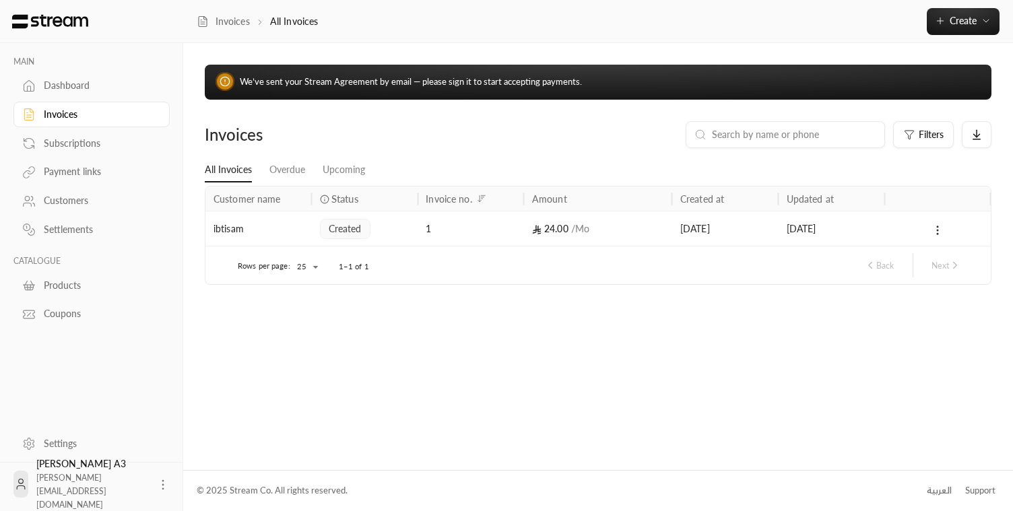
click at [370, 370] on div "We’ve sent your Stream Agreement by email — please sign it to start accepting p…" at bounding box center [598, 256] width 830 height 426
click at [160, 486] on icon at bounding box center [162, 484] width 13 height 13
click at [288, 406] on div at bounding box center [506, 255] width 1013 height 511
click at [92, 178] on div "Payment links" at bounding box center [98, 171] width 109 height 13
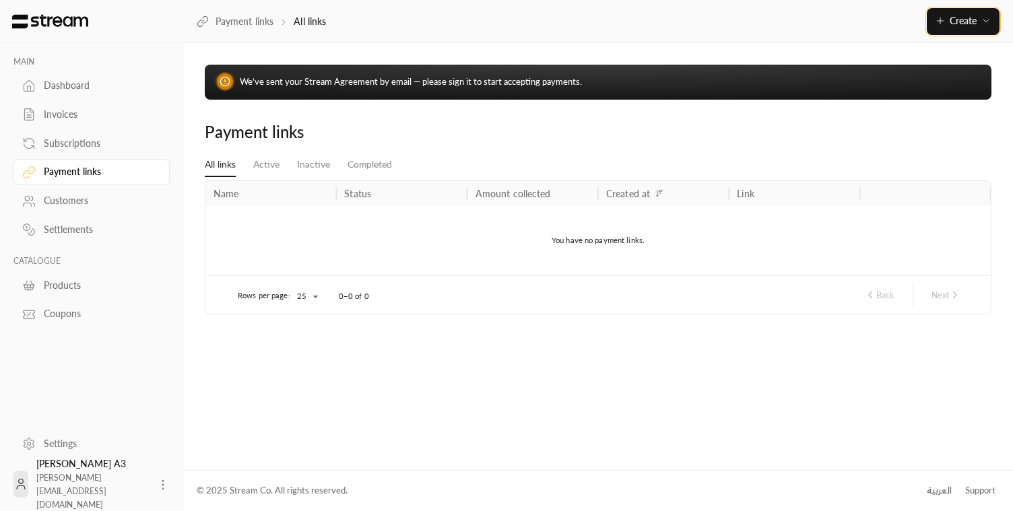
click at [837, 24] on span "Create" at bounding box center [963, 20] width 27 height 11
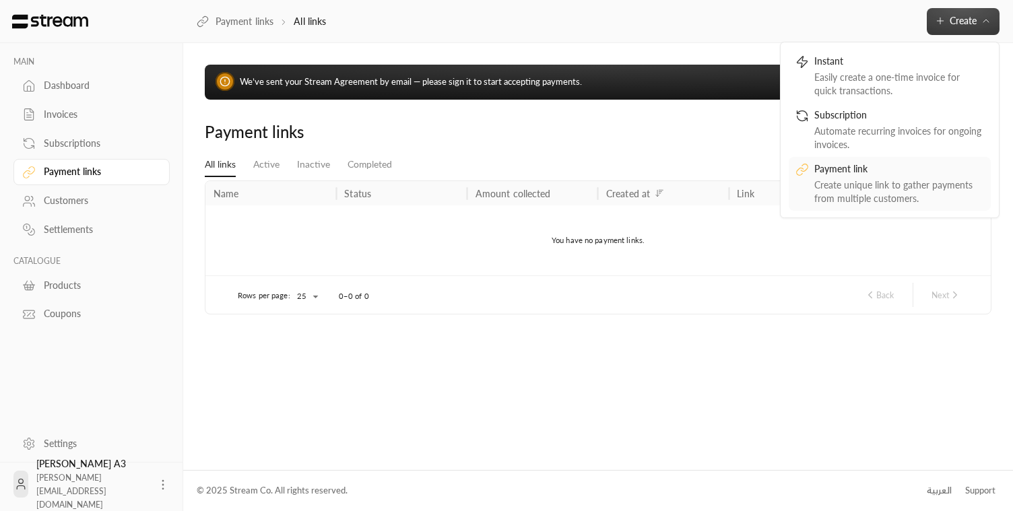
click at [837, 173] on div "Payment link" at bounding box center [899, 170] width 170 height 16
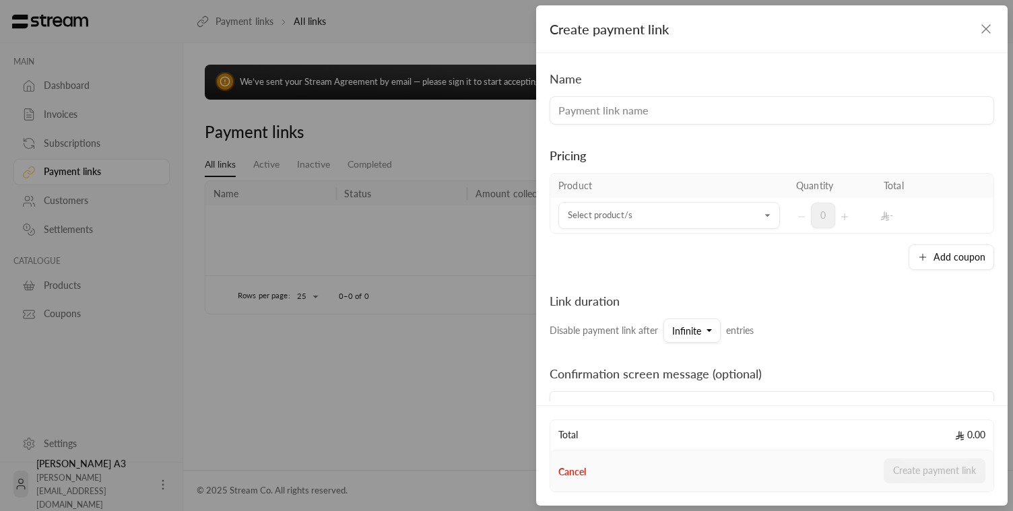
click at [703, 103] on input at bounding box center [772, 110] width 445 height 28
type input "test payment link"
click at [678, 217] on input "Select product/s" at bounding box center [669, 216] width 222 height 24
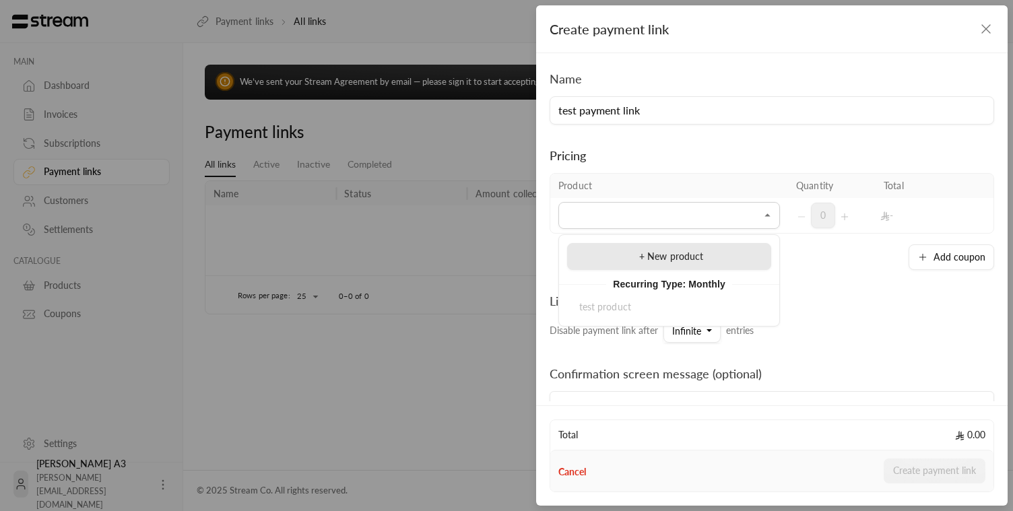
click at [649, 265] on li "+ New product" at bounding box center [669, 256] width 204 height 27
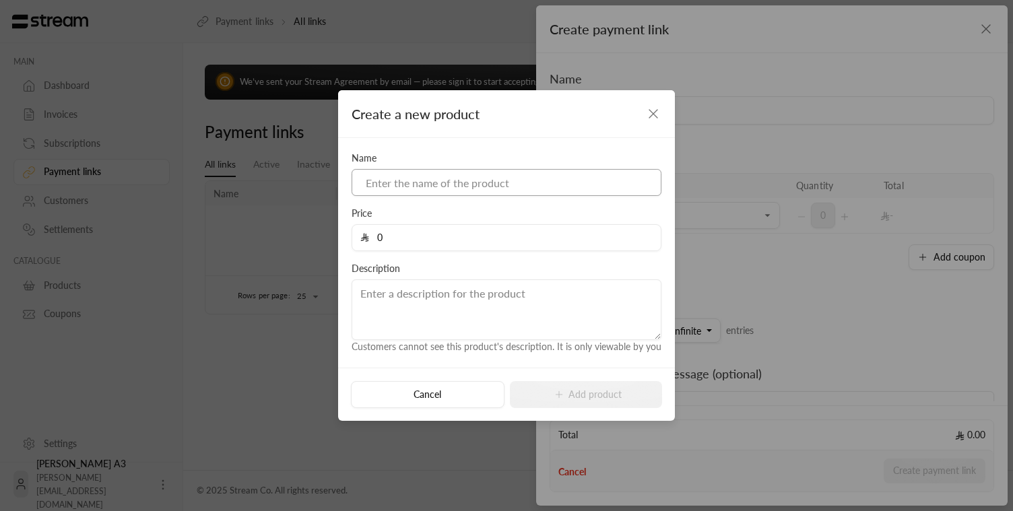
click at [459, 185] on input at bounding box center [507, 182] width 310 height 27
type input "test product 2"
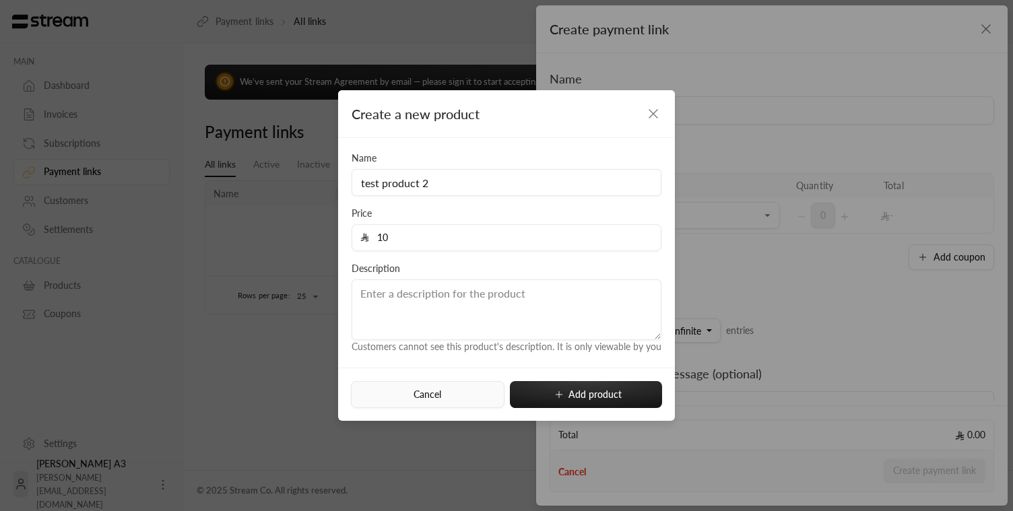
type input "10"
click at [433, 387] on button "Cancel" at bounding box center [427, 394] width 153 height 27
type input "0"
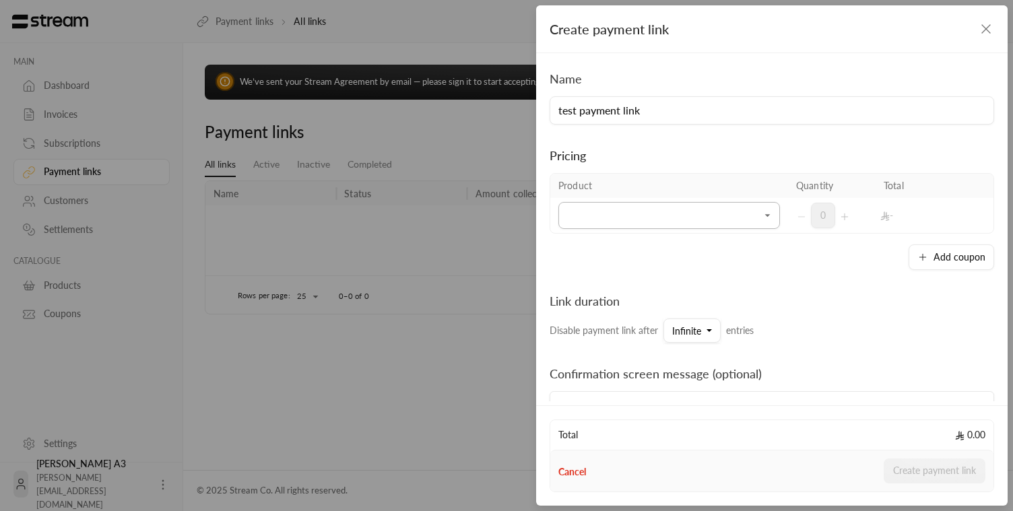
click at [624, 211] on input "Select product/s" at bounding box center [669, 216] width 222 height 24
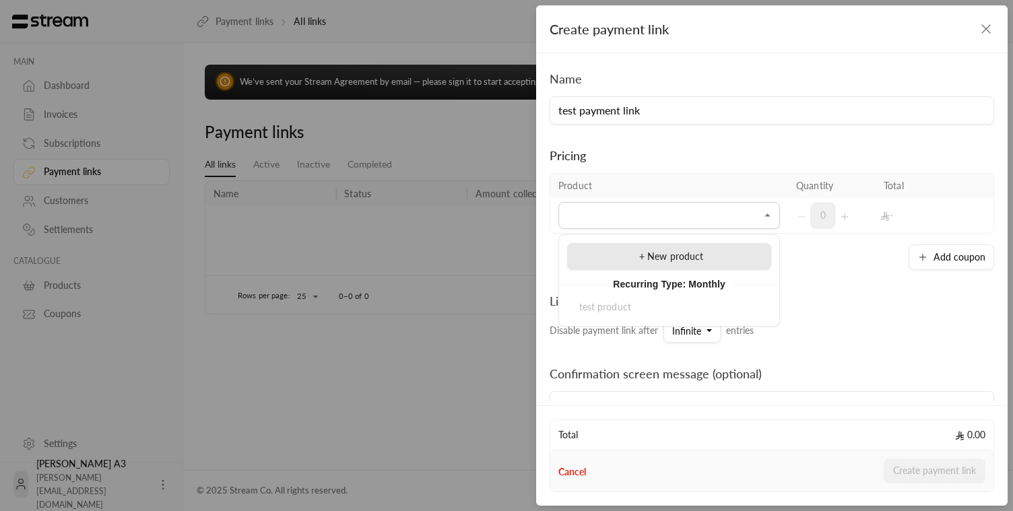
click at [623, 258] on div "+ New product" at bounding box center [669, 257] width 189 height 14
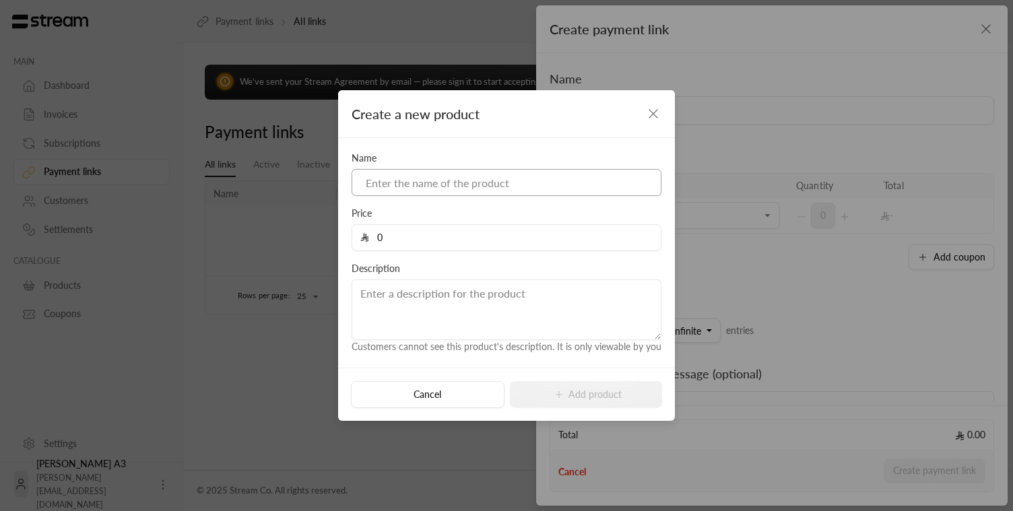
click at [442, 178] on input at bounding box center [507, 182] width 310 height 27
type input "test product 2"
click at [435, 232] on input "0" at bounding box center [511, 238] width 284 height 26
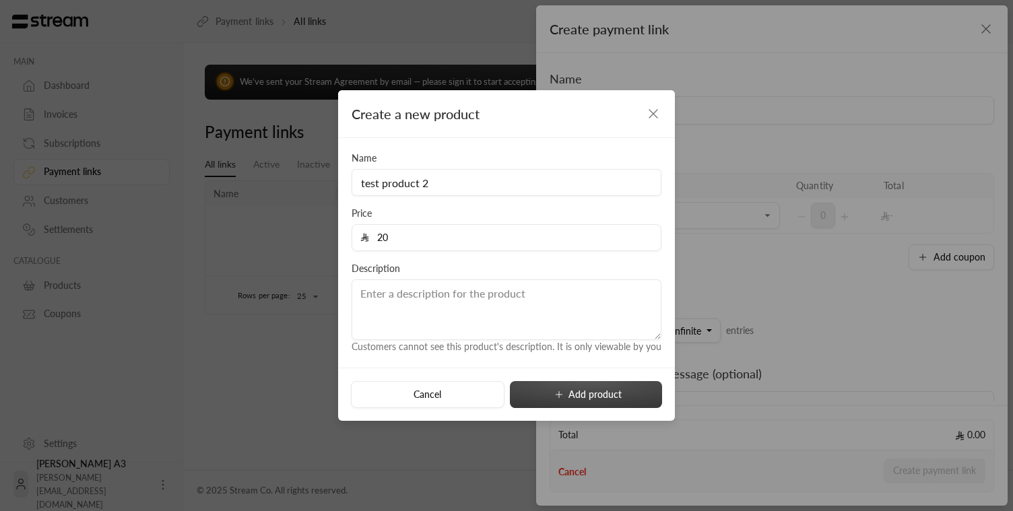
type input "20"
click at [556, 397] on icon "submit" at bounding box center [559, 394] width 11 height 11
type input "0"
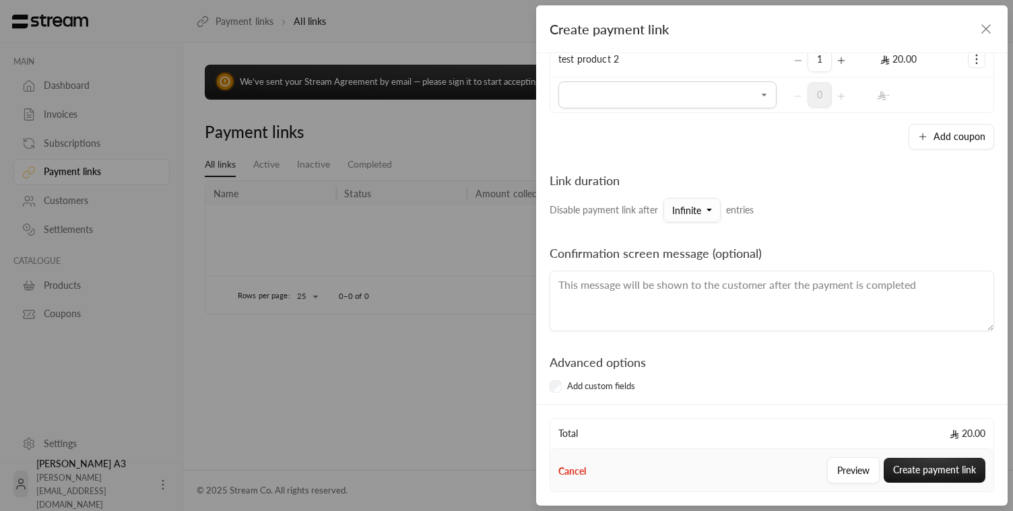
scroll to position [170, 0]
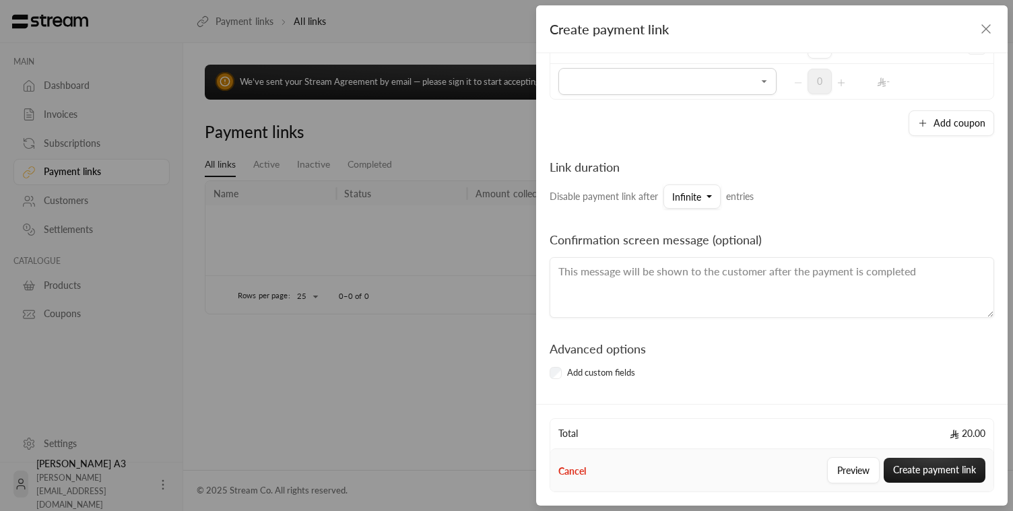
click at [663, 295] on textarea at bounding box center [772, 287] width 445 height 61
type textarea "hello world :)"
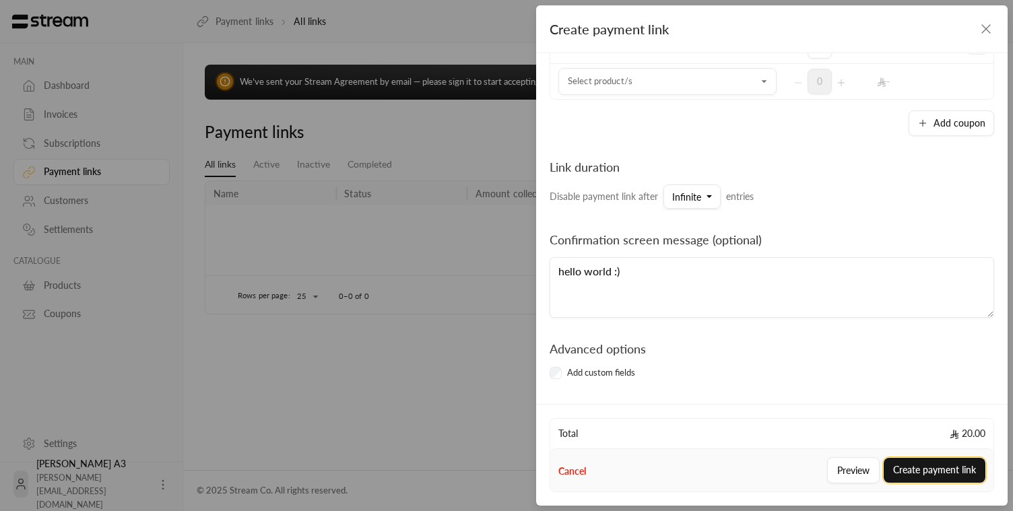
click at [837, 467] on button "Create payment link" at bounding box center [935, 470] width 102 height 25
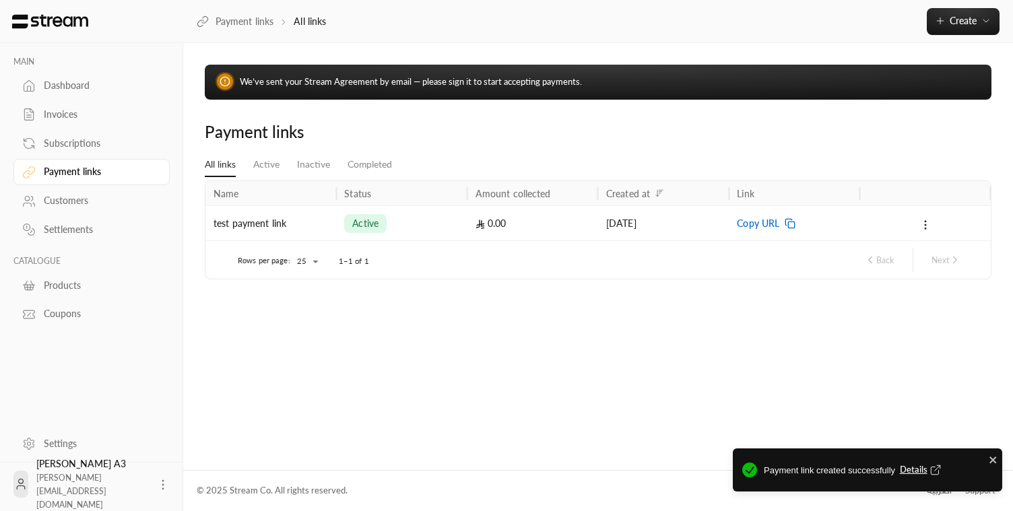
click at [756, 222] on span "Copy URL" at bounding box center [758, 223] width 42 height 34
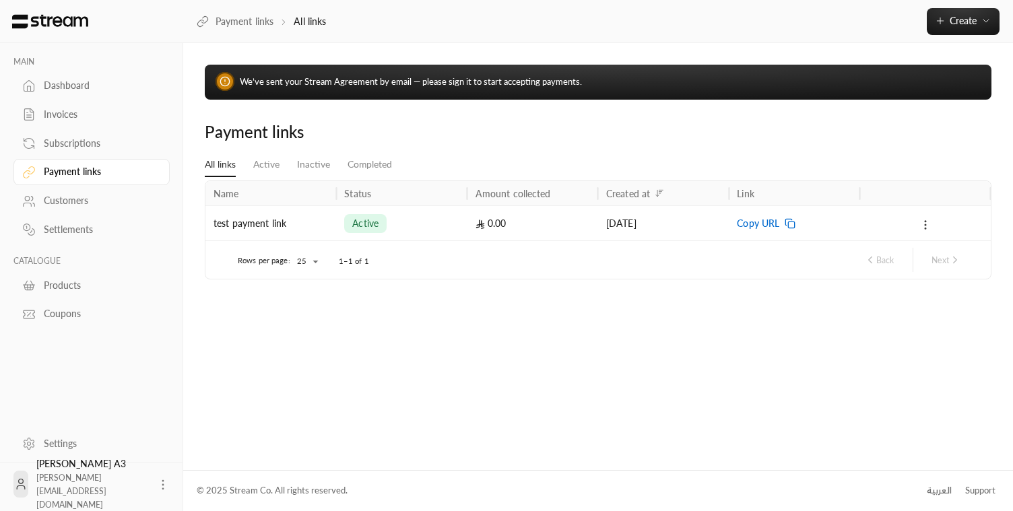
click at [837, 225] on icon at bounding box center [925, 225] width 12 height 12
click at [837, 288] on li "Deactivate" at bounding box center [952, 285] width 56 height 24
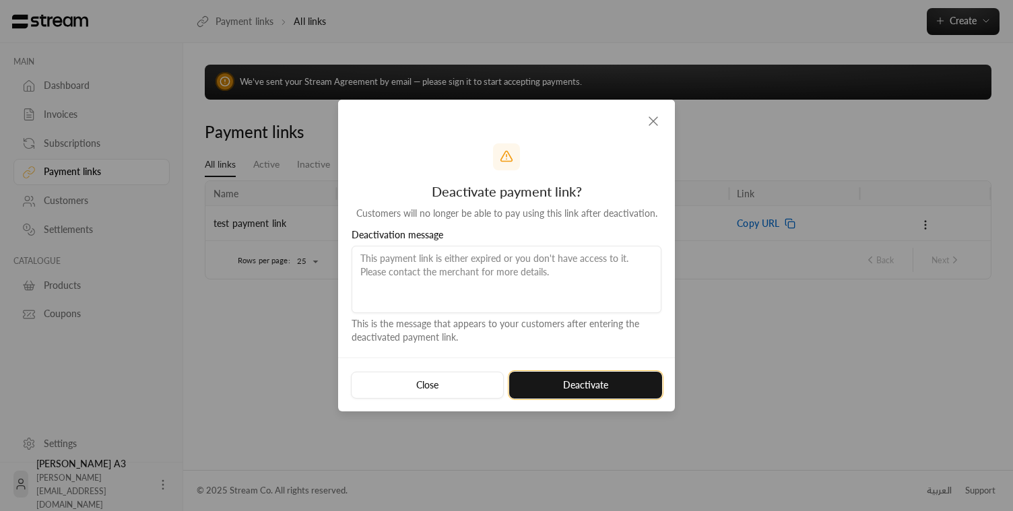
click at [582, 382] on button "Deactivate" at bounding box center [585, 385] width 153 height 27
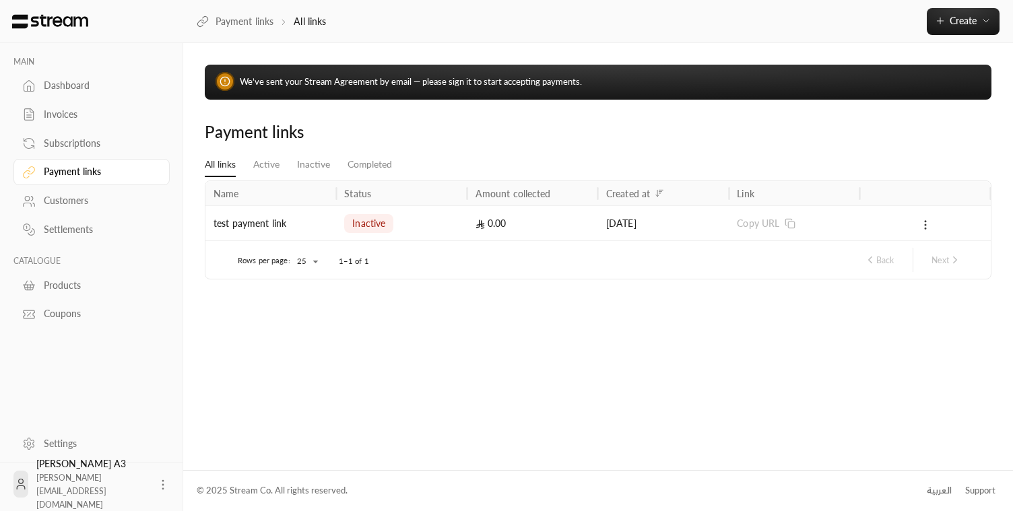
click at [837, 226] on icon at bounding box center [925, 225] width 12 height 12
click at [837, 285] on li "Activate" at bounding box center [947, 285] width 46 height 24
click at [77, 297] on link "Products" at bounding box center [91, 285] width 156 height 26
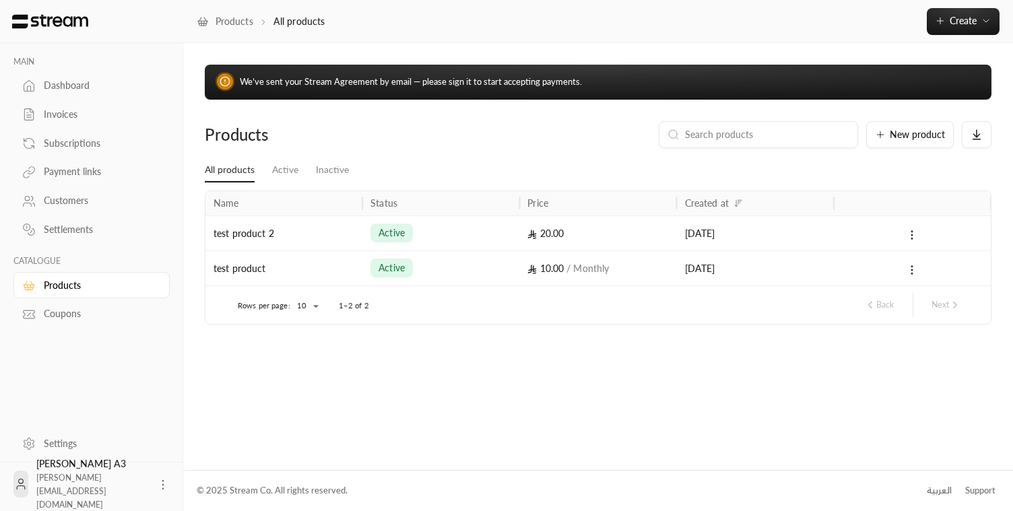
click at [69, 88] on div "Dashboard" at bounding box center [98, 85] width 109 height 13
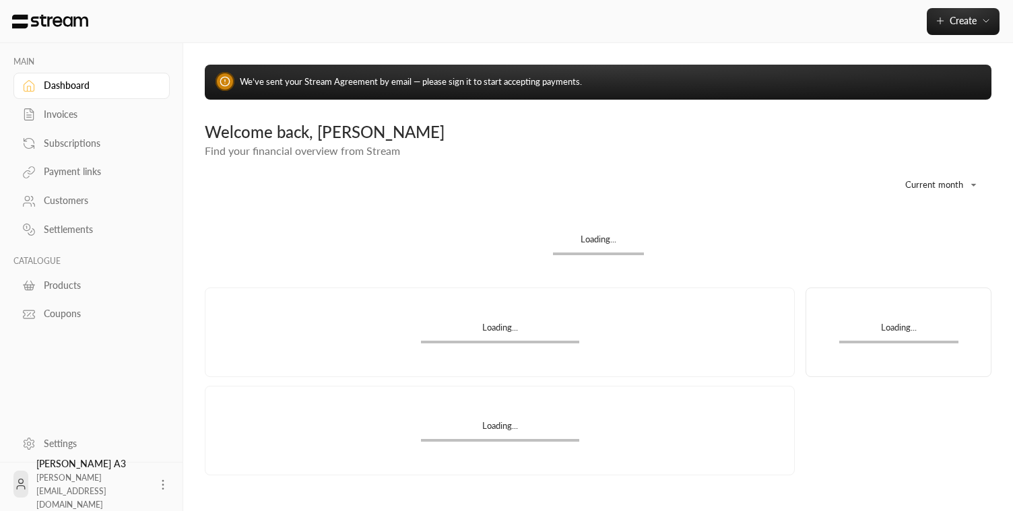
click at [63, 111] on div "Invoices" at bounding box center [98, 114] width 109 height 13
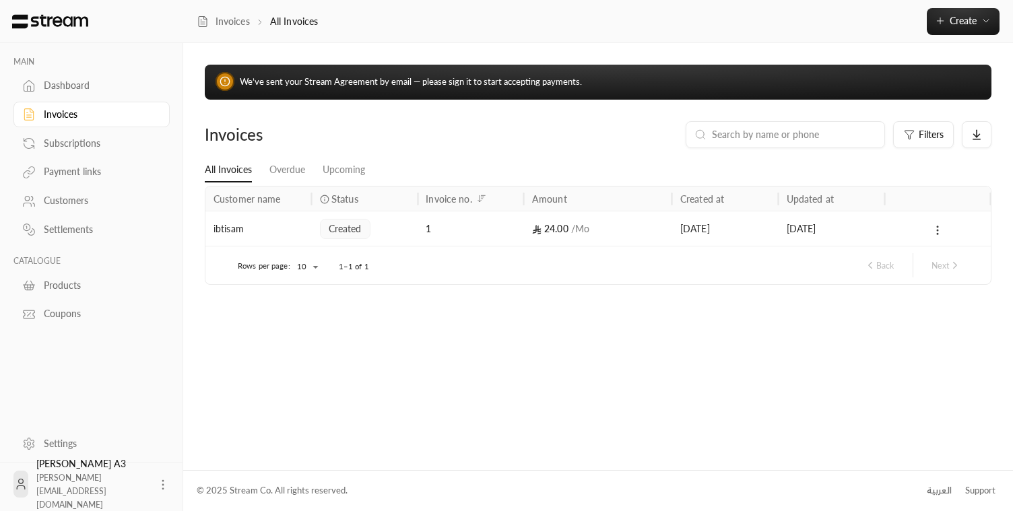
click at [837, 233] on icon at bounding box center [938, 230] width 12 height 12
click at [837, 265] on li "View" at bounding box center [953, 266] width 34 height 24
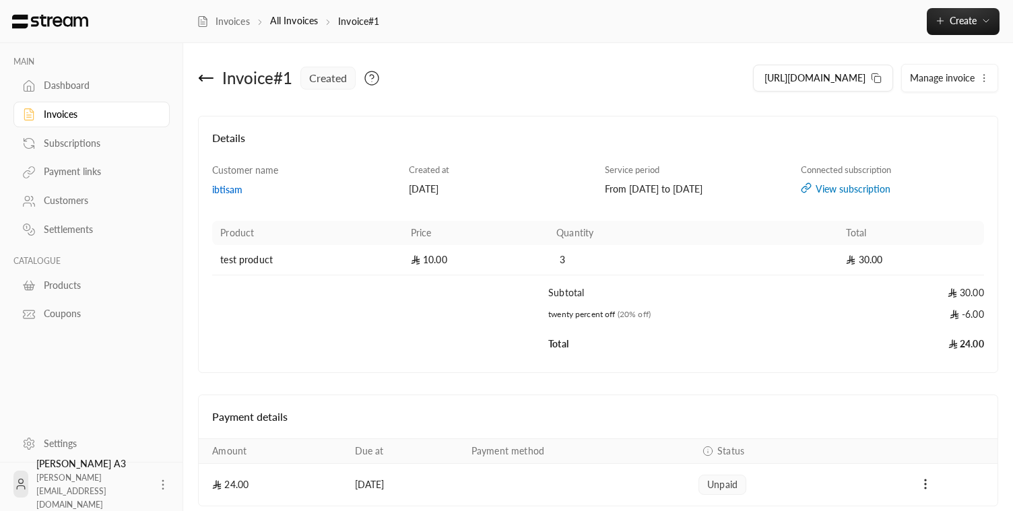
scroll to position [117, 0]
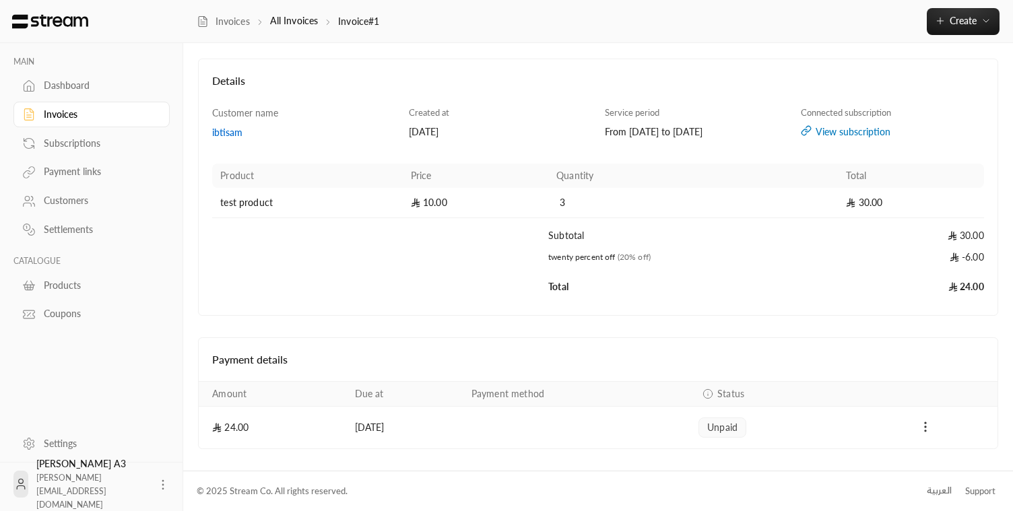
click at [837, 424] on icon "Payments" at bounding box center [925, 426] width 13 height 13
click at [837, 463] on li "Mark as paid" at bounding box center [955, 461] width 62 height 24
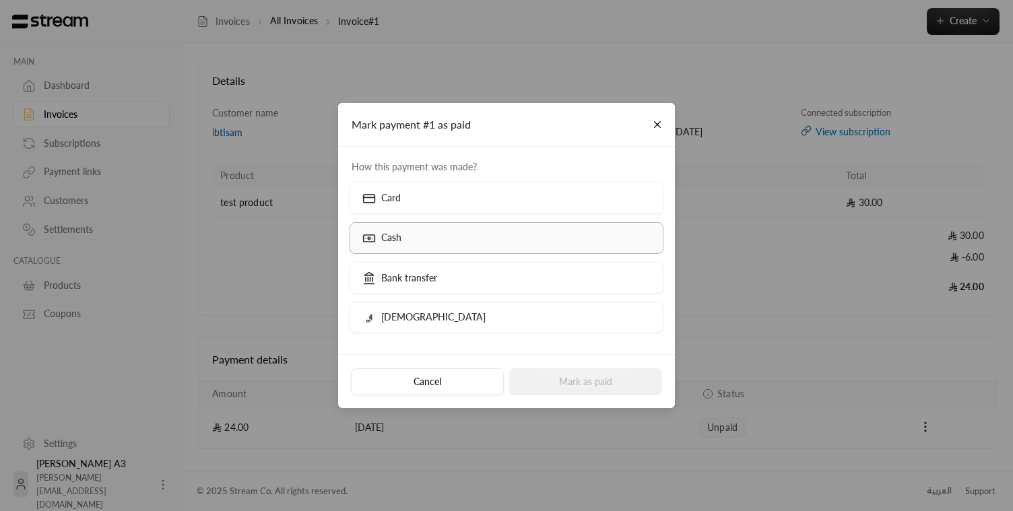
click at [439, 234] on label "Cash" at bounding box center [507, 238] width 315 height 32
click at [596, 388] on button "Mark as paid" at bounding box center [585, 381] width 153 height 27
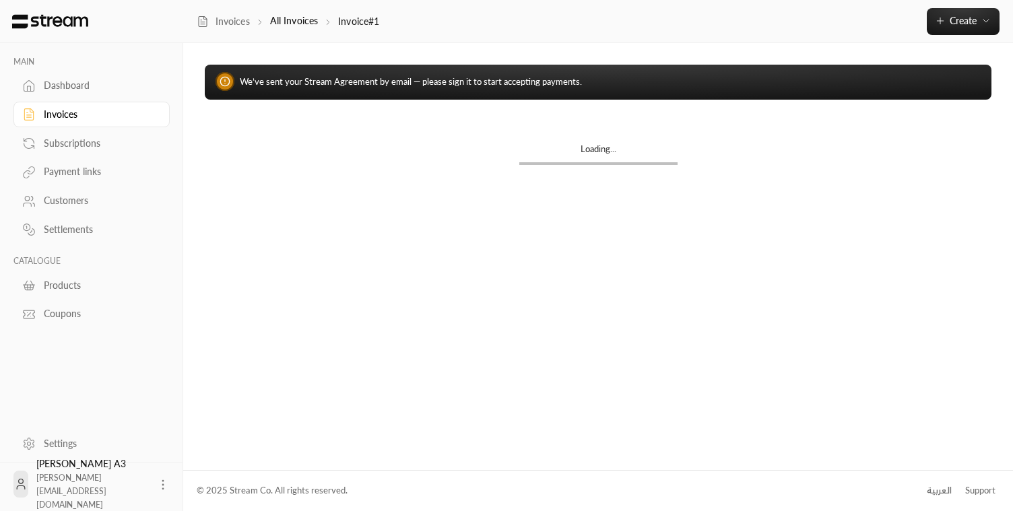
scroll to position [0, 0]
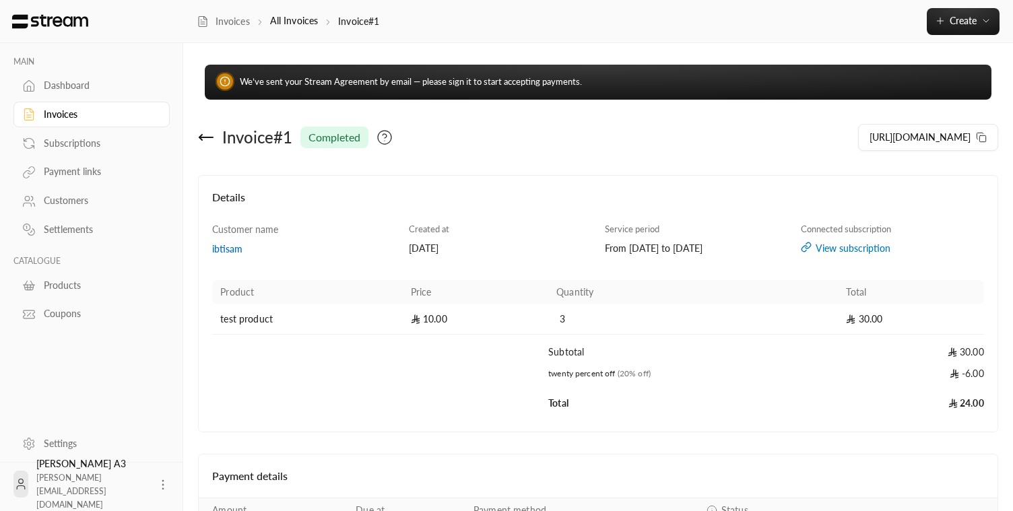
click at [65, 121] on div "Invoices" at bounding box center [98, 114] width 109 height 13
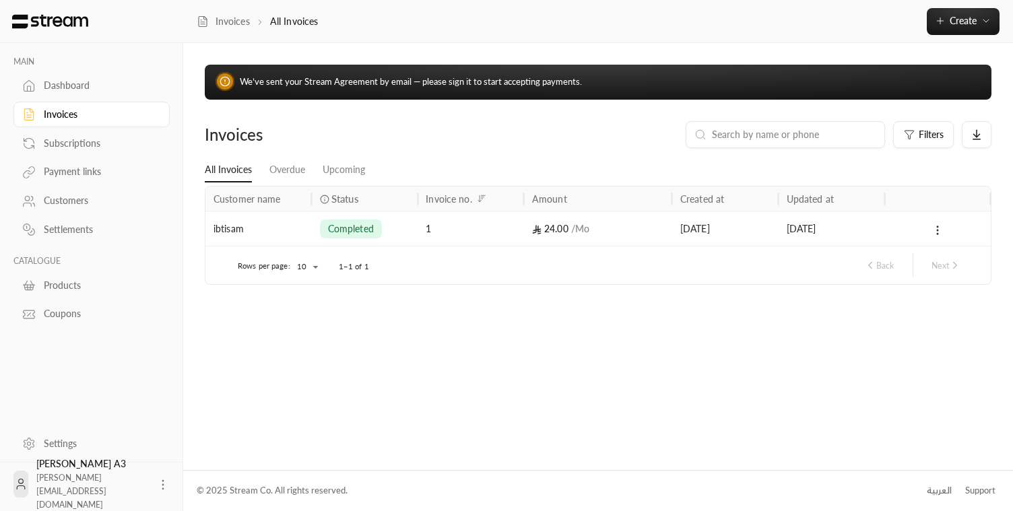
click at [78, 139] on div "Subscriptions" at bounding box center [98, 143] width 109 height 13
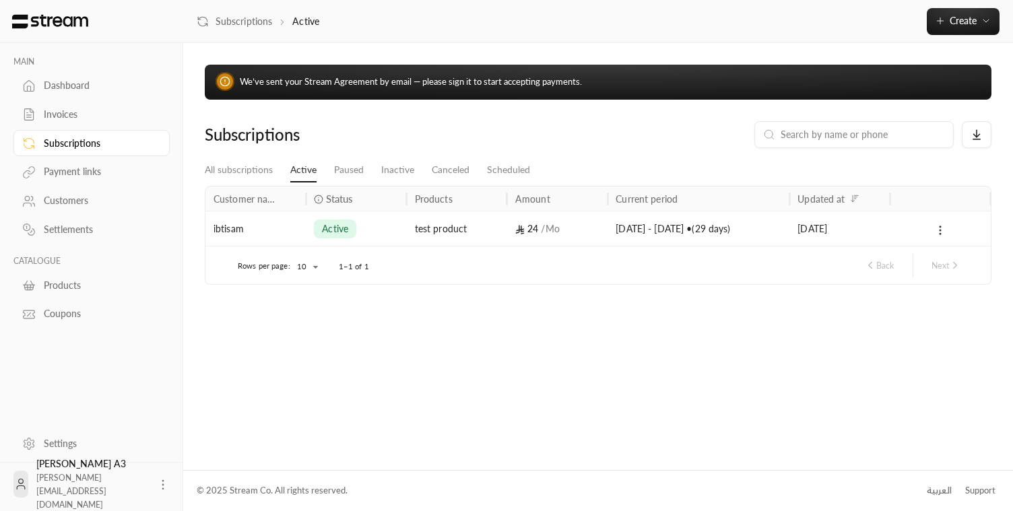
click at [504, 226] on div "test product" at bounding box center [457, 228] width 100 height 35
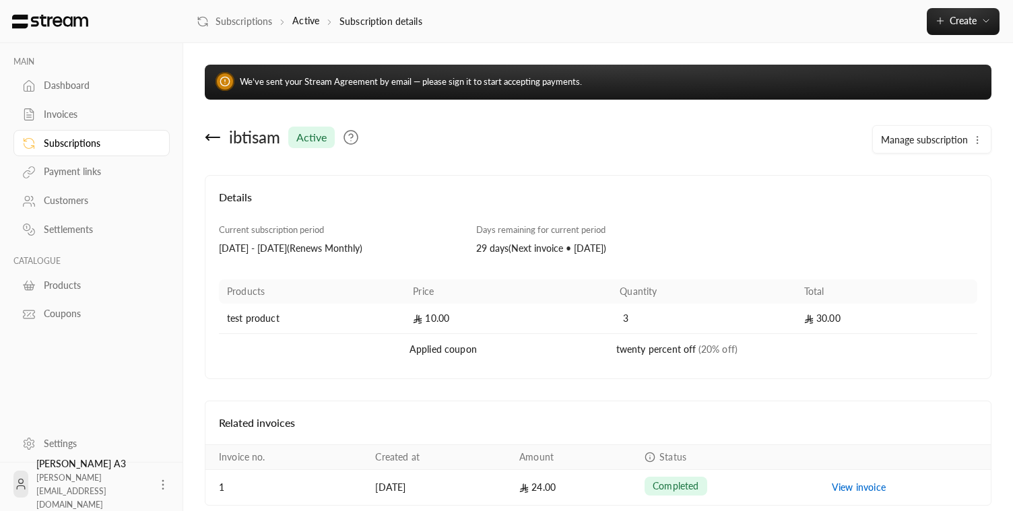
click at [837, 136] on span "Manage subscription" at bounding box center [924, 139] width 87 height 11
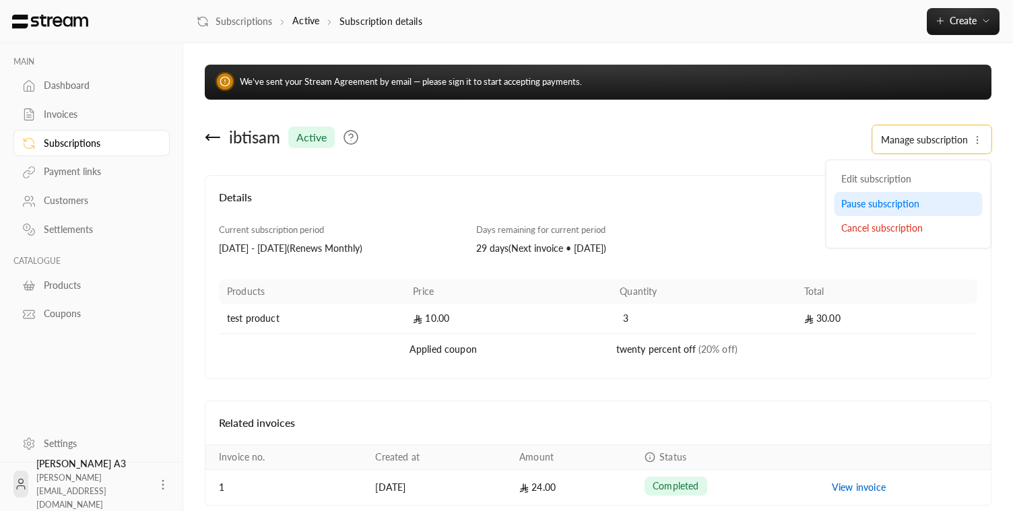
click at [837, 209] on div "Pause subscription" at bounding box center [908, 204] width 135 height 14
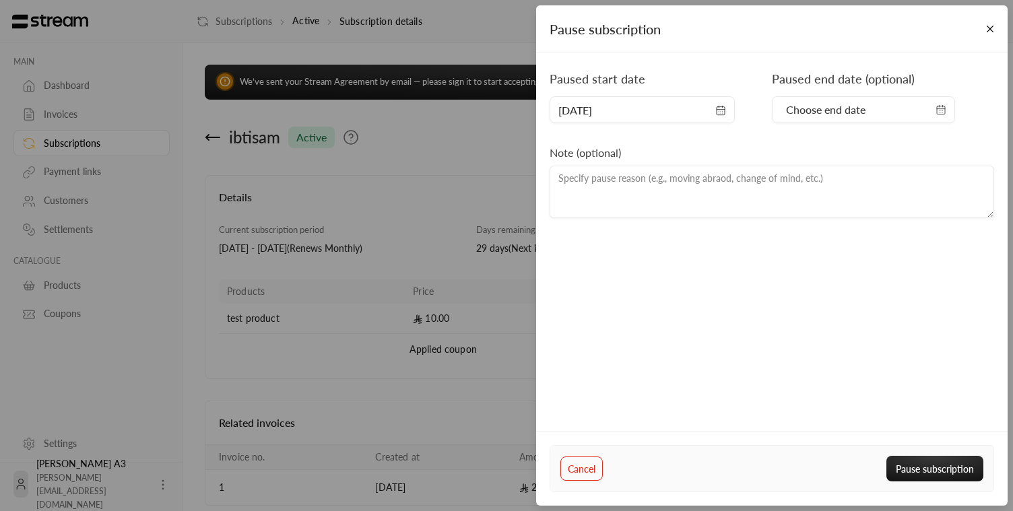
click at [837, 108] on span "Choose end date" at bounding box center [864, 110] width 166 height 16
click at [713, 114] on span "29/09/2025" at bounding box center [642, 110] width 168 height 16
click at [825, 361] on div "Paused start date 29/09/2025 Paused end date (optional) Choose end date Note (o…" at bounding box center [772, 246] width 472 height 386
click at [661, 100] on div "29/09/2025" at bounding box center [642, 109] width 185 height 27
click at [700, 106] on span "29/09/2025" at bounding box center [642, 110] width 168 height 16
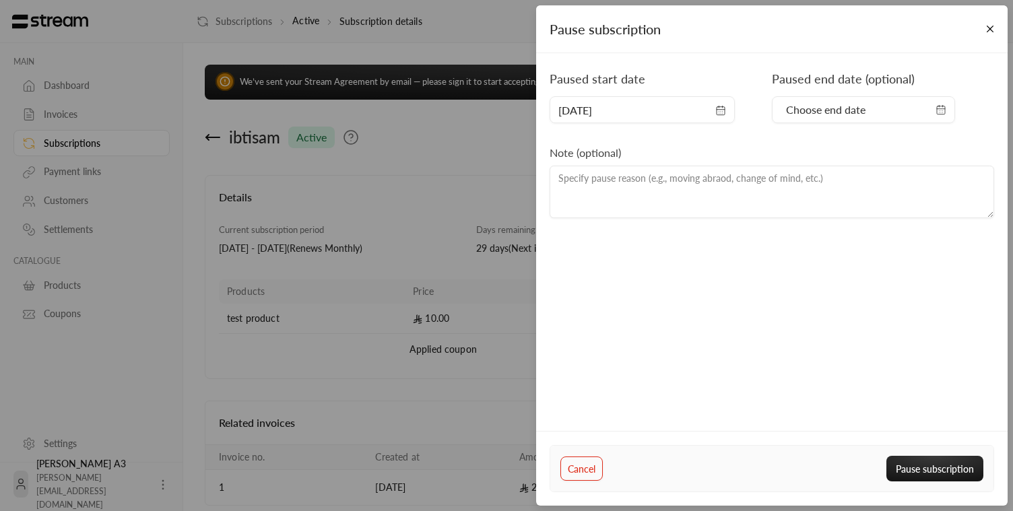
click at [837, 117] on span "Choose end date" at bounding box center [864, 110] width 166 height 16
click at [837, 356] on div "Paused start date 29/09/2025 Paused end date (optional) Choose end date Note (o…" at bounding box center [772, 246] width 472 height 386
click at [569, 466] on button "Cancel" at bounding box center [581, 469] width 42 height 24
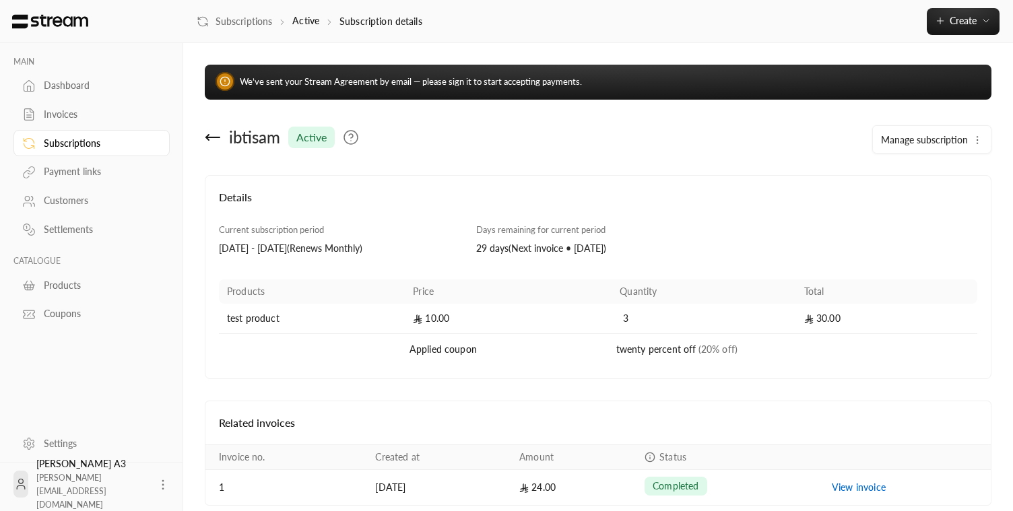
click at [57, 446] on div "Settings" at bounding box center [98, 443] width 109 height 13
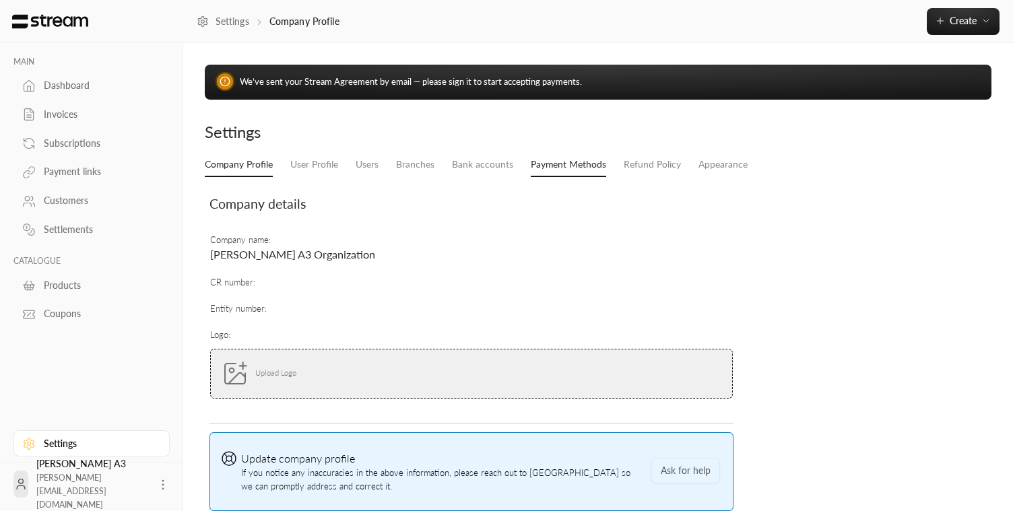
click at [569, 166] on link "Payment Methods" at bounding box center [568, 166] width 75 height 24
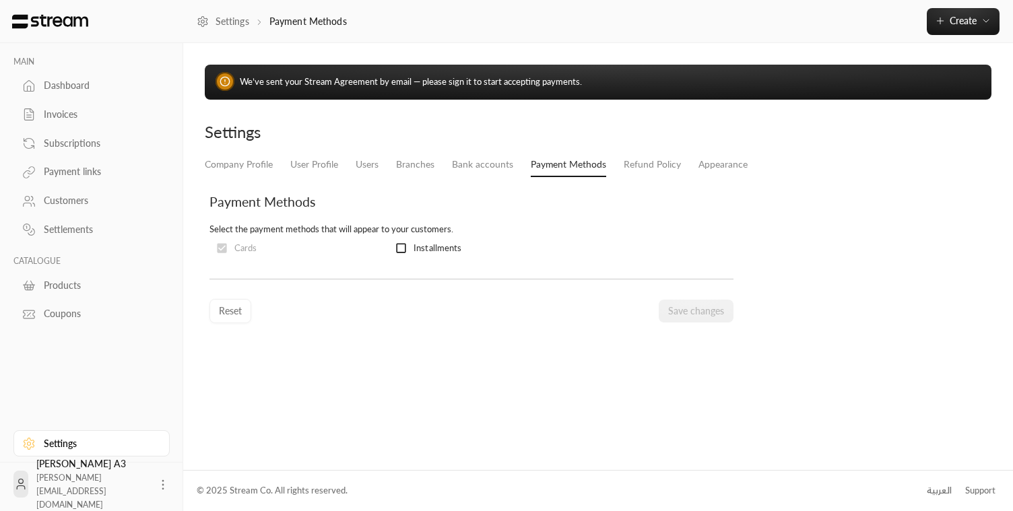
click at [417, 247] on span "Installments" at bounding box center [438, 248] width 48 height 13
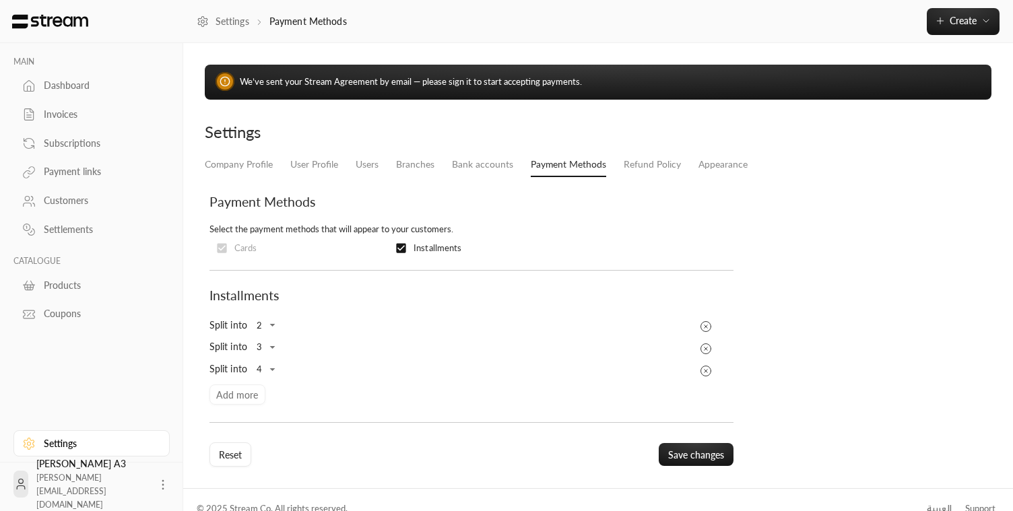
scroll to position [18, 0]
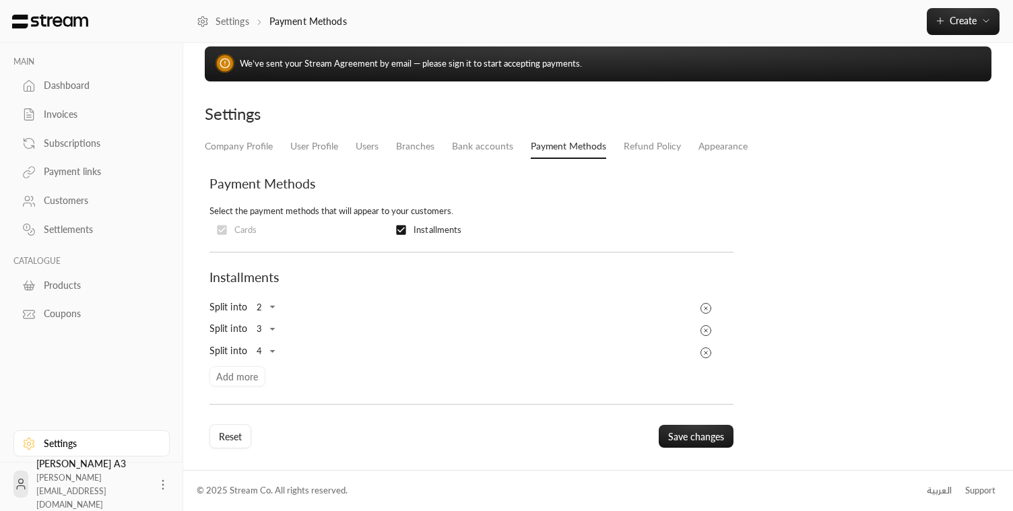
click at [100, 312] on div "Coupons" at bounding box center [98, 313] width 109 height 13
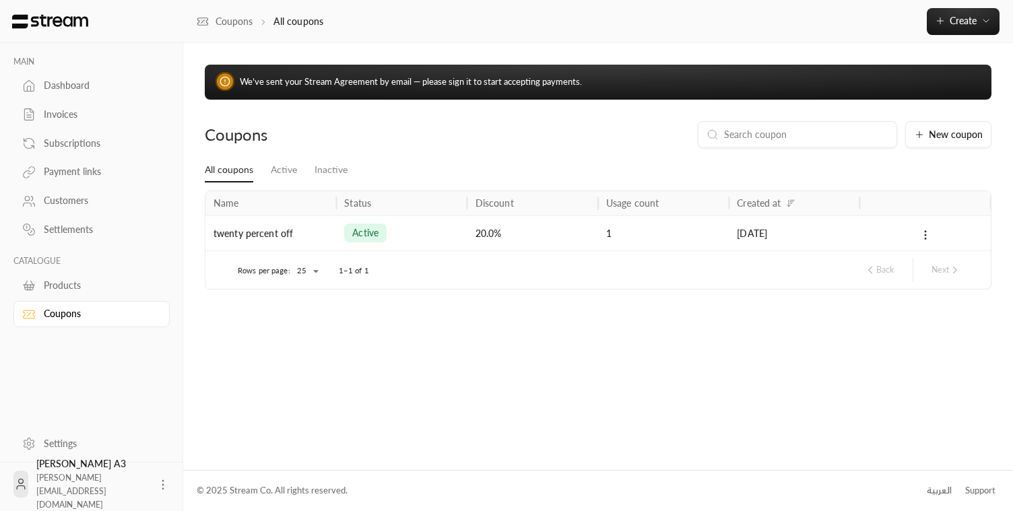
click at [84, 79] on link "Dashboard" at bounding box center [91, 86] width 156 height 26
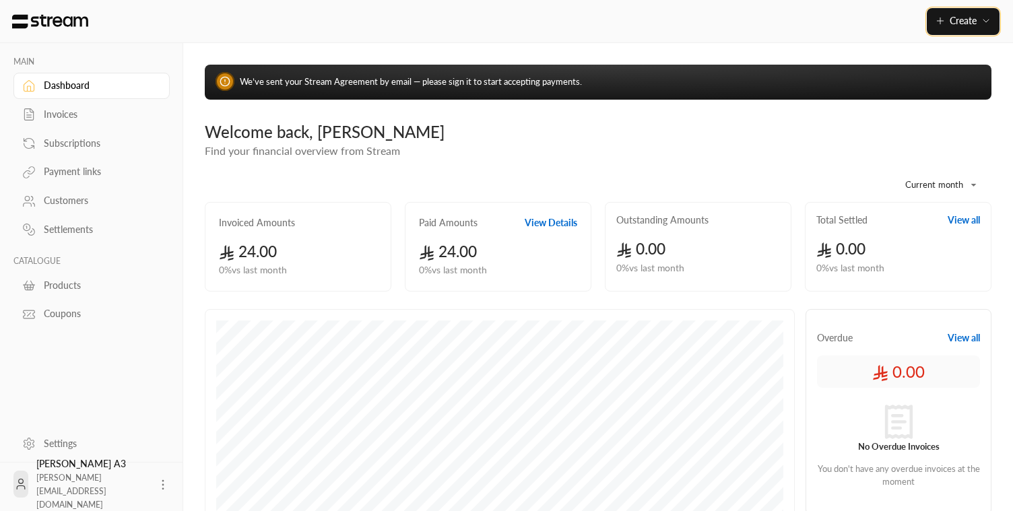
click at [837, 11] on button "Create" at bounding box center [963, 21] width 73 height 27
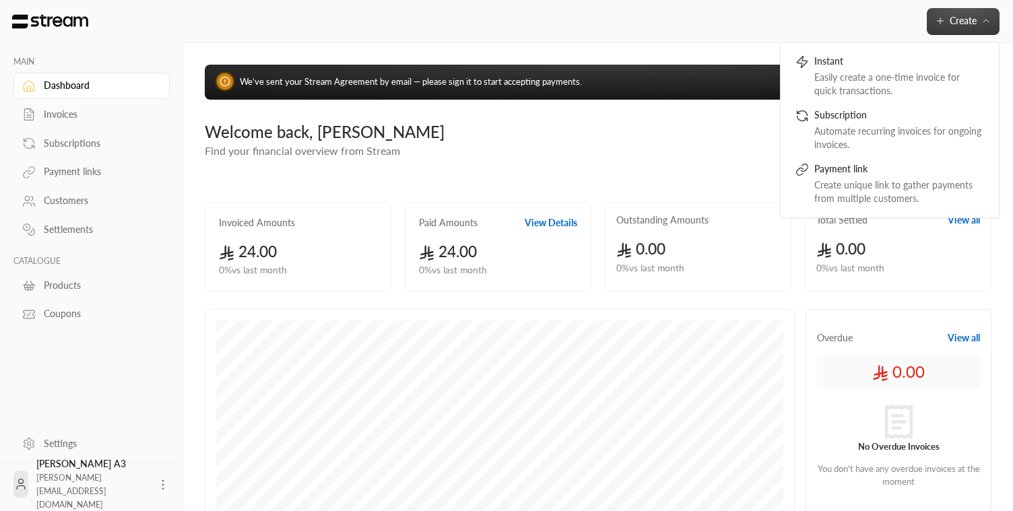
click at [162, 484] on circle at bounding box center [162, 484] width 1 height 1
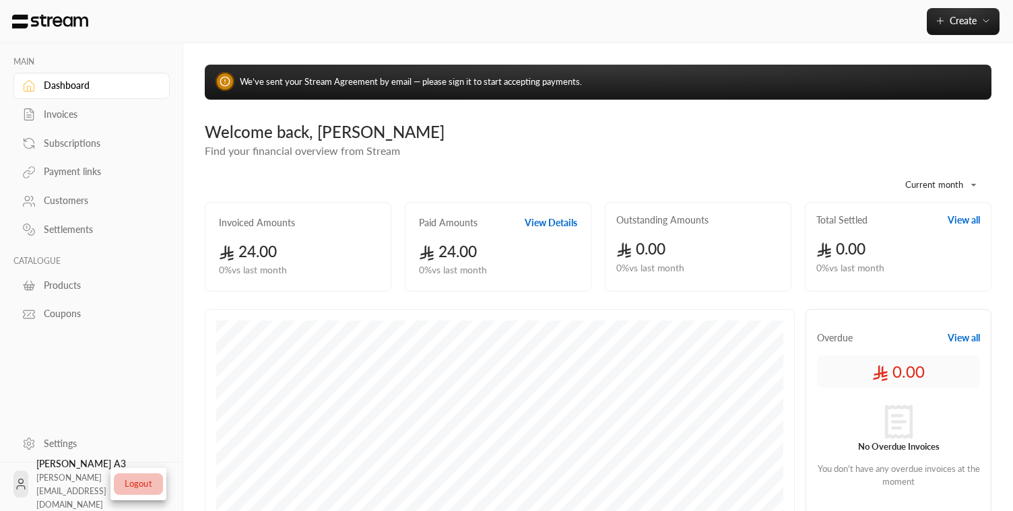
click at [134, 485] on li "Logout" at bounding box center [138, 485] width 49 height 22
